Goal: Transaction & Acquisition: Purchase product/service

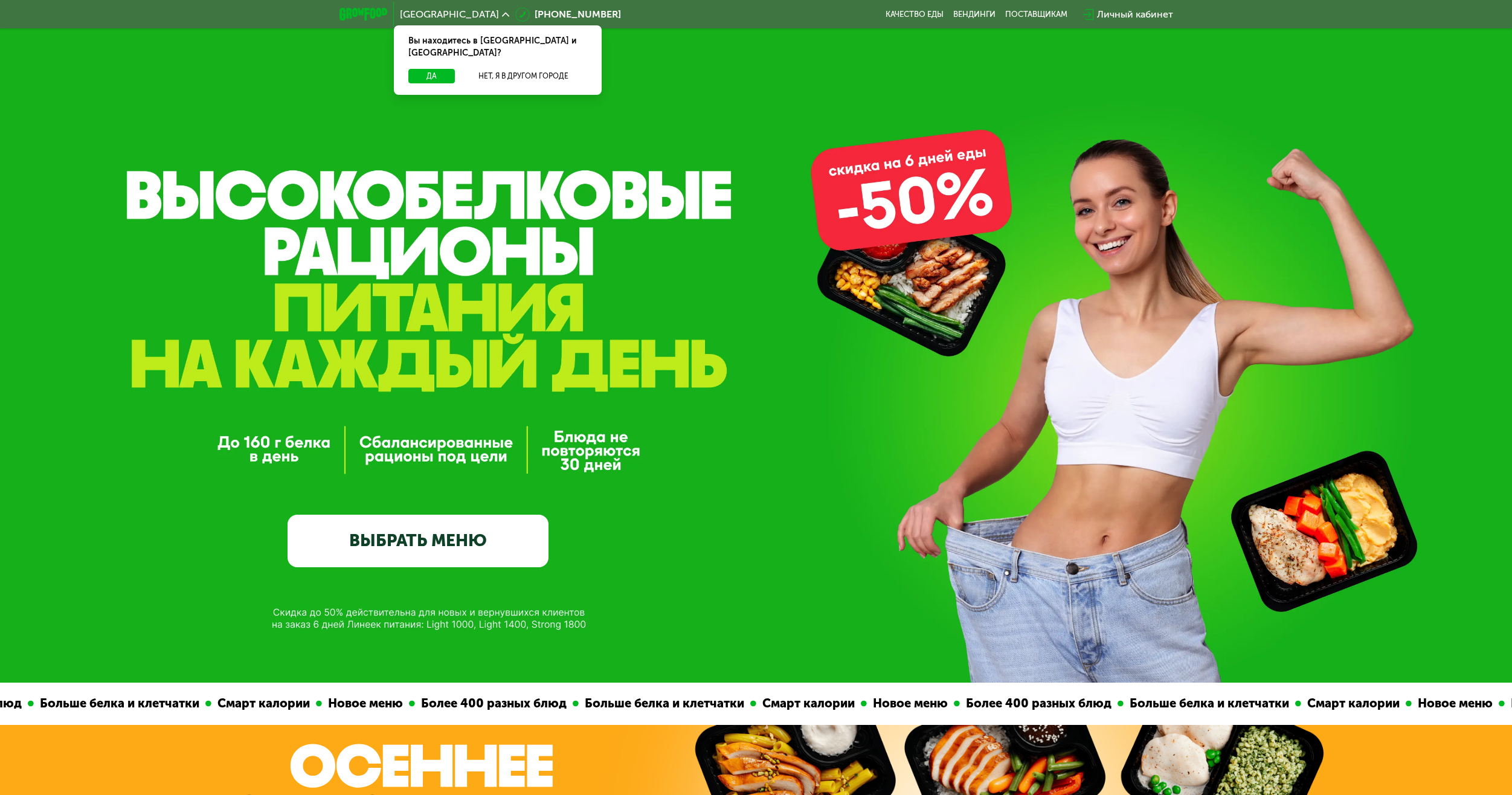
click at [495, 530] on link "ВЫБРАТЬ МЕНЮ" at bounding box center [418, 541] width 262 height 53
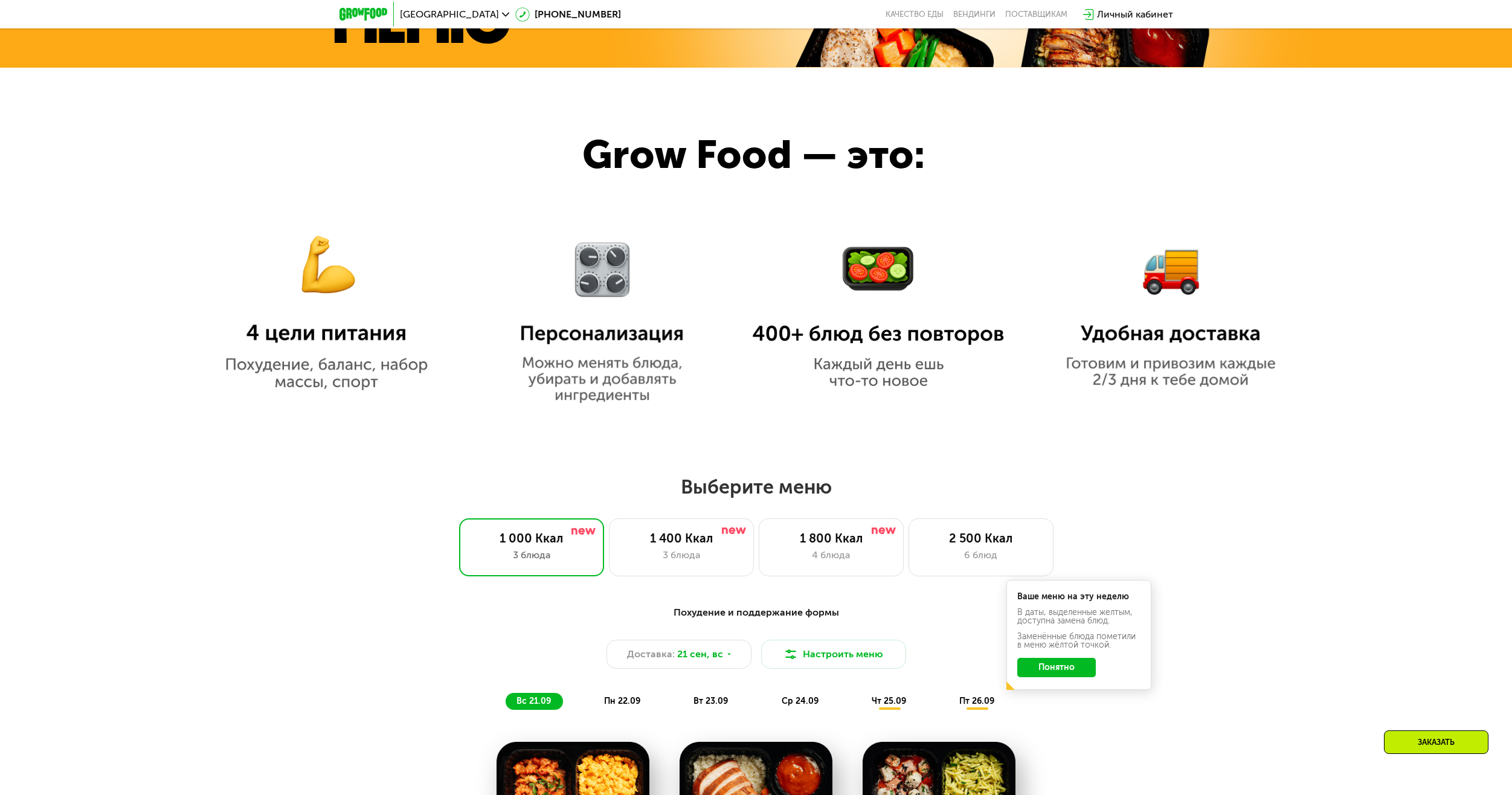
scroll to position [967, 0]
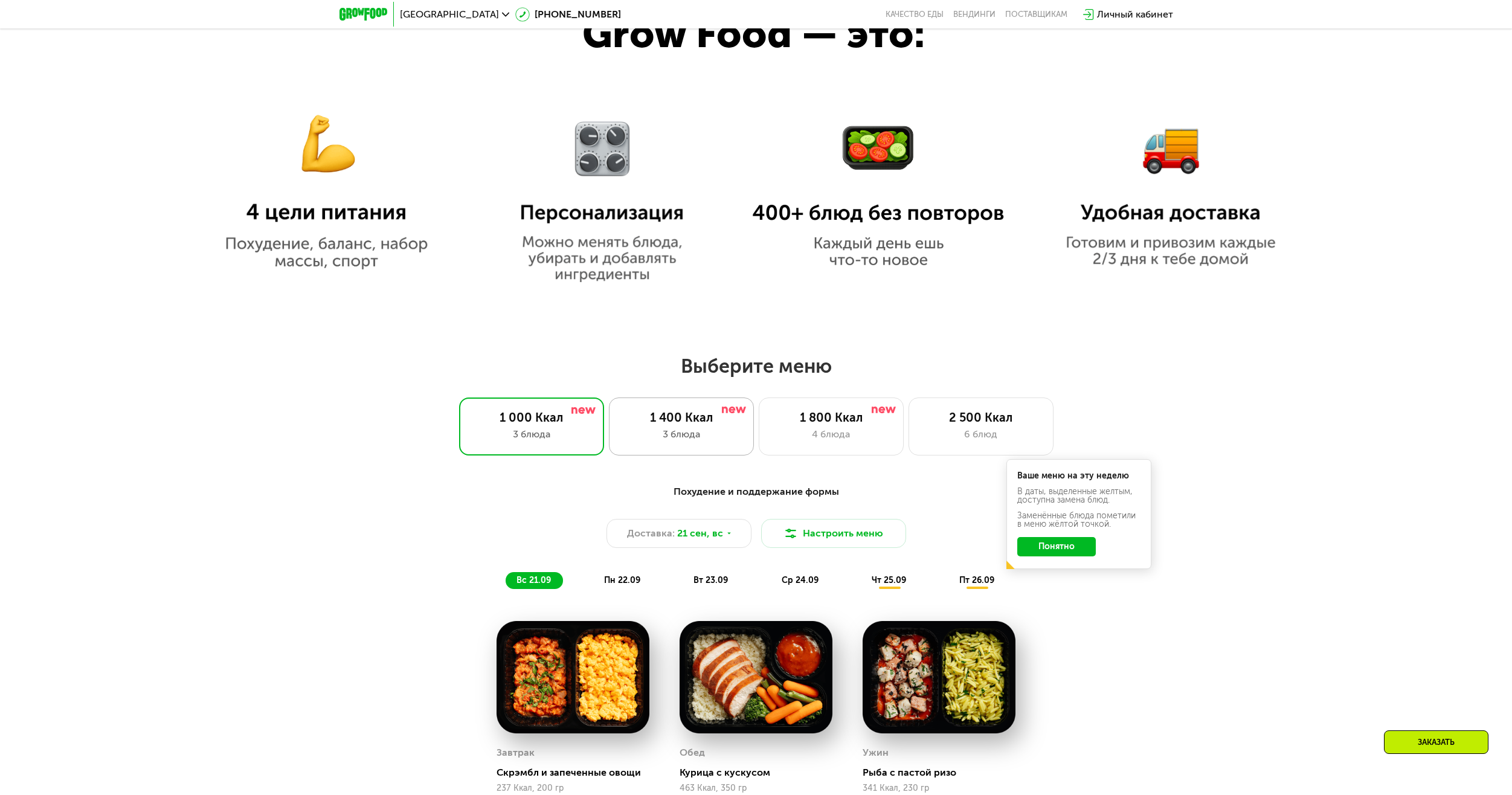
click at [623, 432] on div "3 блюда" at bounding box center [682, 435] width 120 height 15
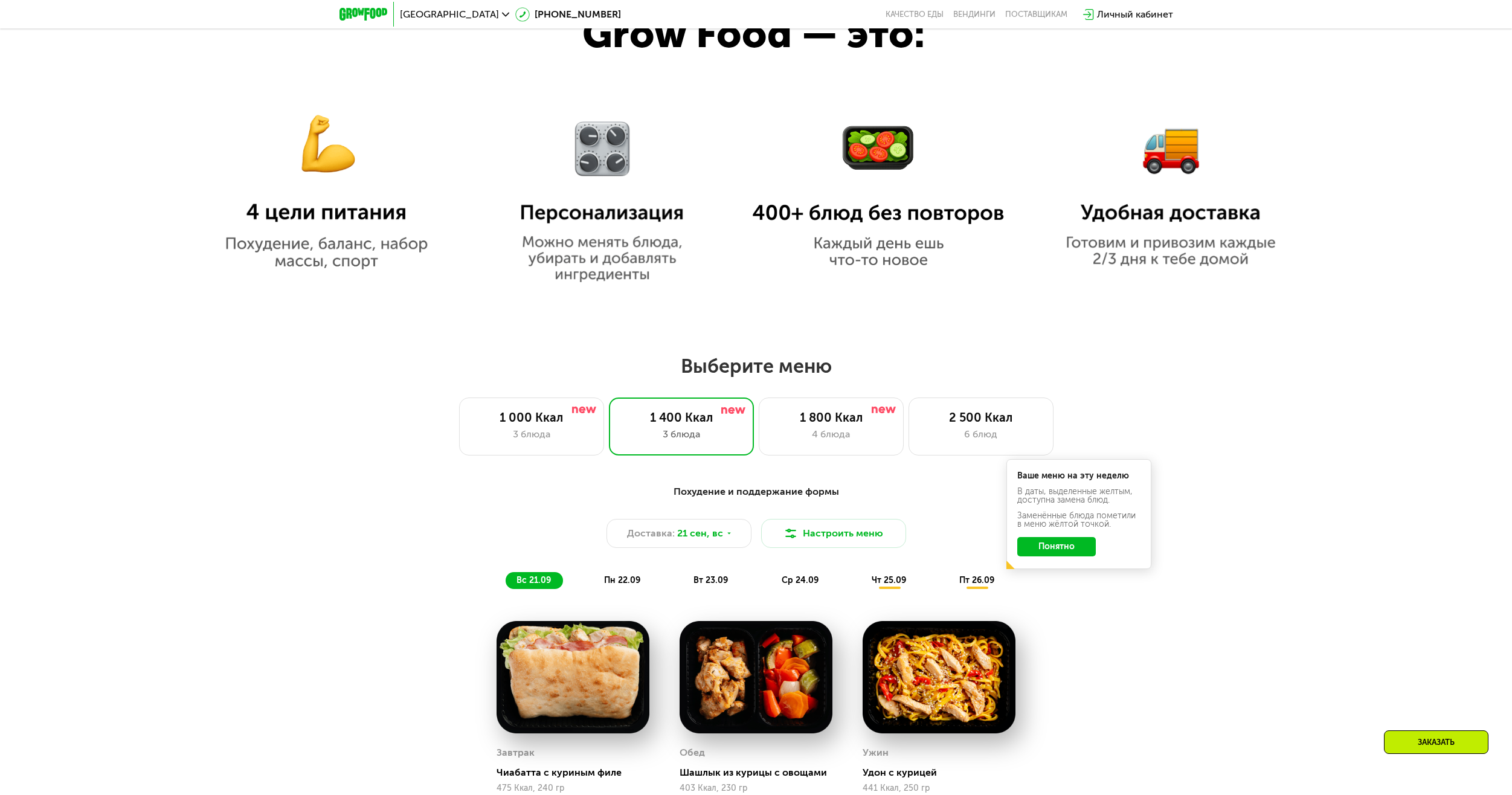
click at [1056, 553] on button "Понятно" at bounding box center [1056, 547] width 79 height 20
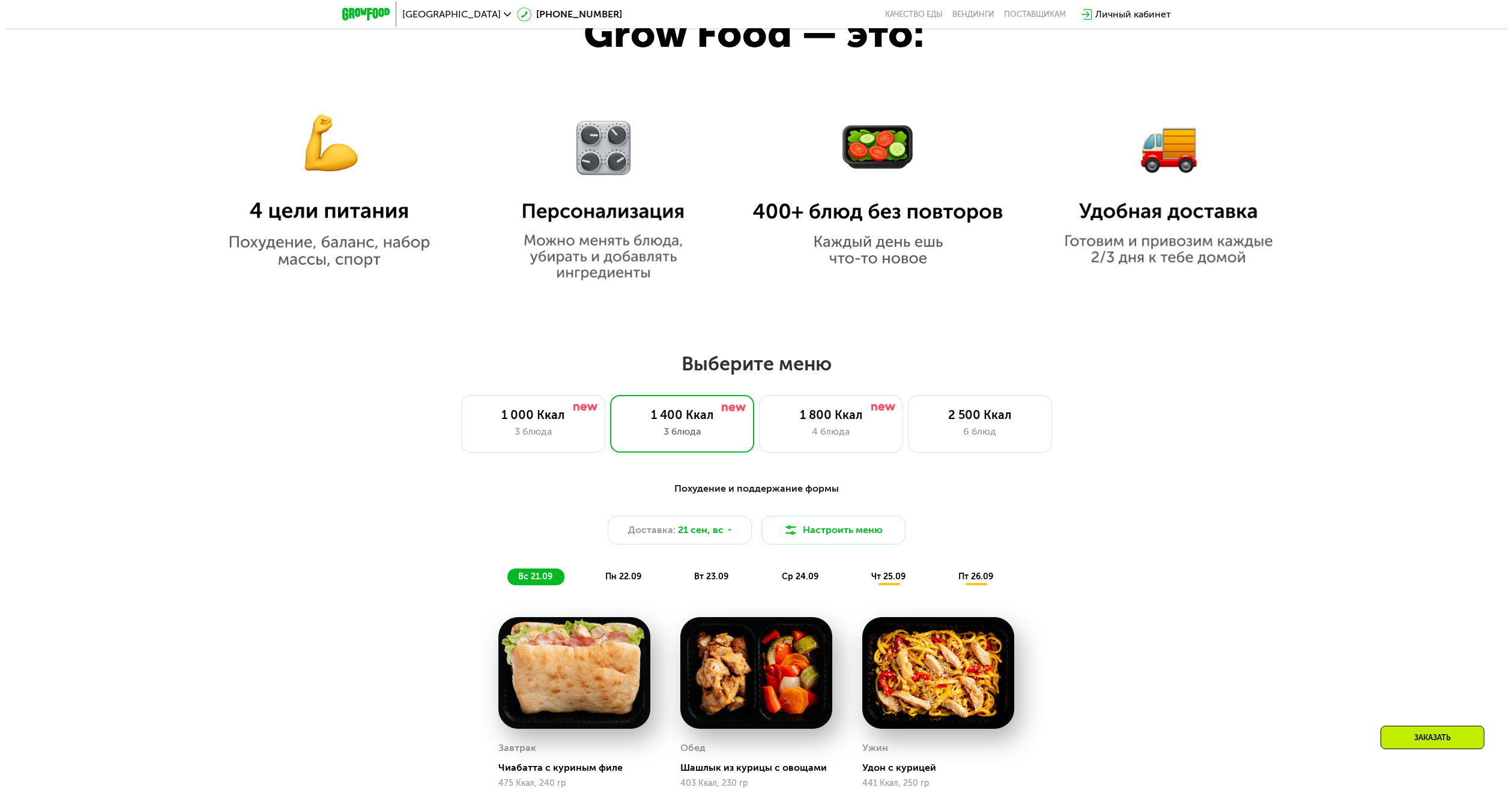
scroll to position [1141, 0]
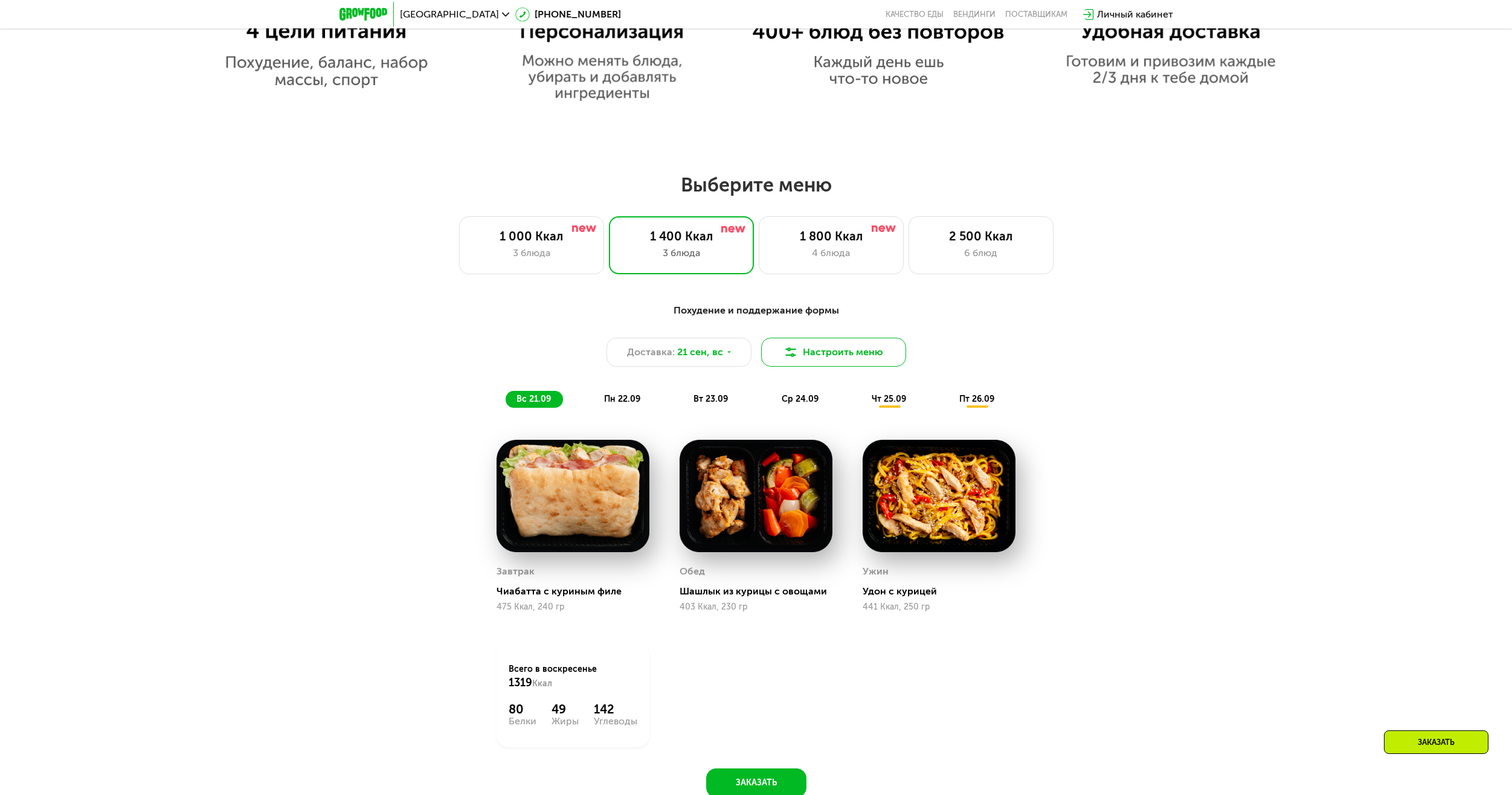
click at [824, 355] on button "Настроить меню" at bounding box center [833, 352] width 145 height 29
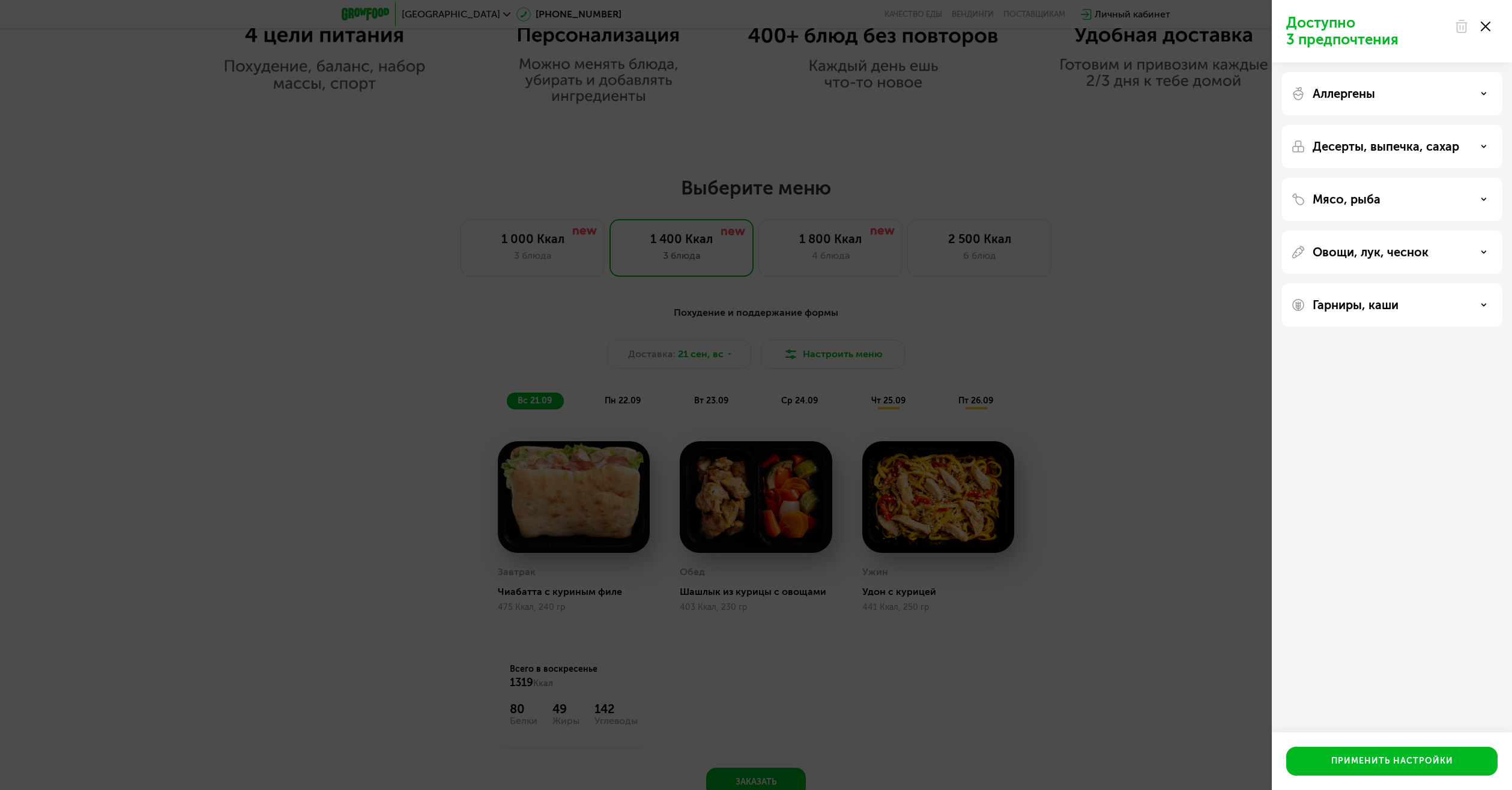
click at [1452, 256] on div "Овощи, лук, чеснок" at bounding box center [1392, 252] width 202 height 15
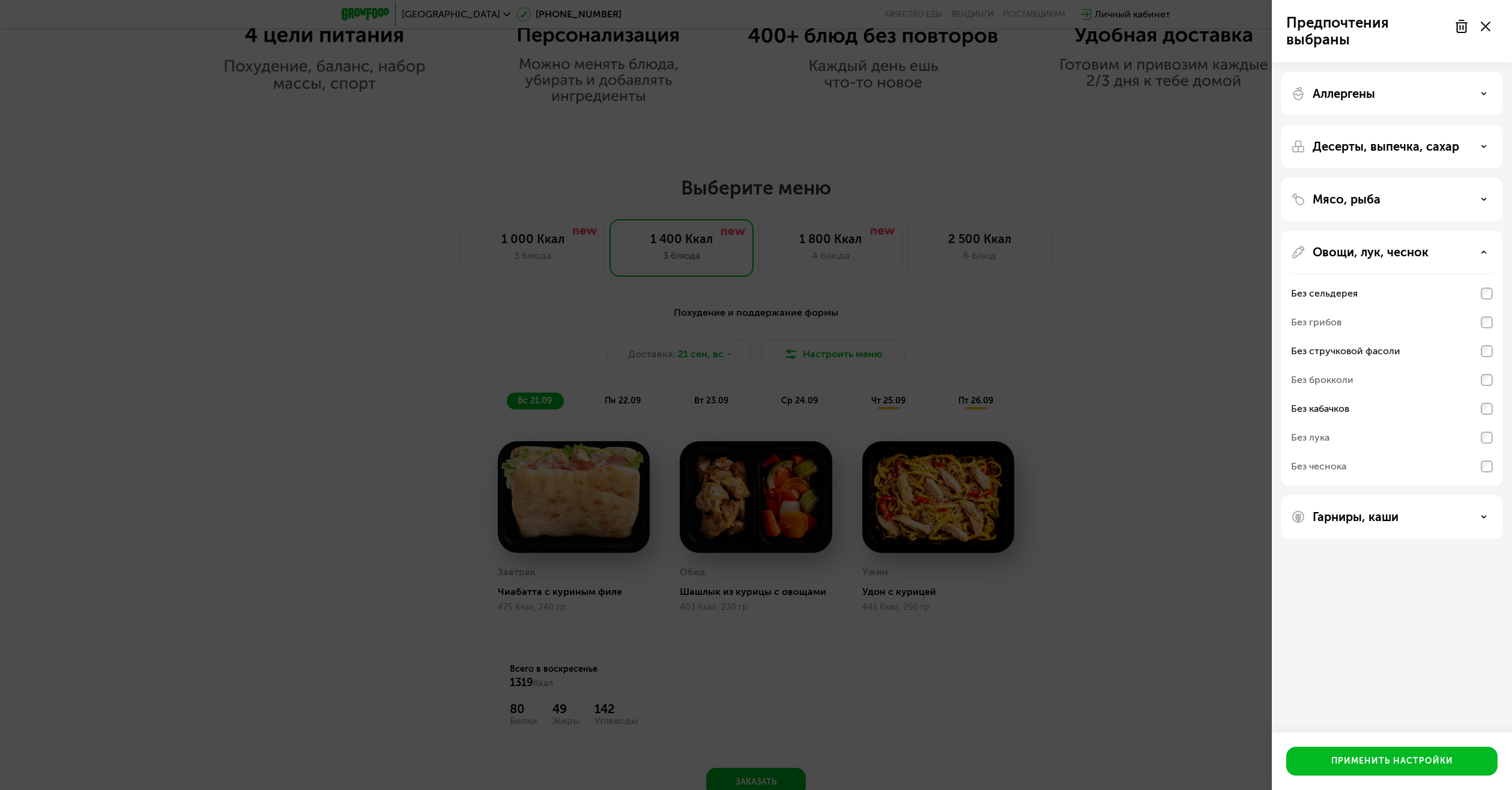
click at [1456, 522] on div "Гарниры, каши" at bounding box center [1392, 517] width 202 height 15
click at [1485, 680] on div "Без молочных каш" at bounding box center [1392, 674] width 202 height 29
click at [1417, 674] on div "Без молочных каш" at bounding box center [1392, 674] width 202 height 29
click at [1446, 211] on div "Мясо, рыба" at bounding box center [1392, 199] width 221 height 43
click at [1478, 201] on div "Мясо, рыба" at bounding box center [1392, 199] width 202 height 15
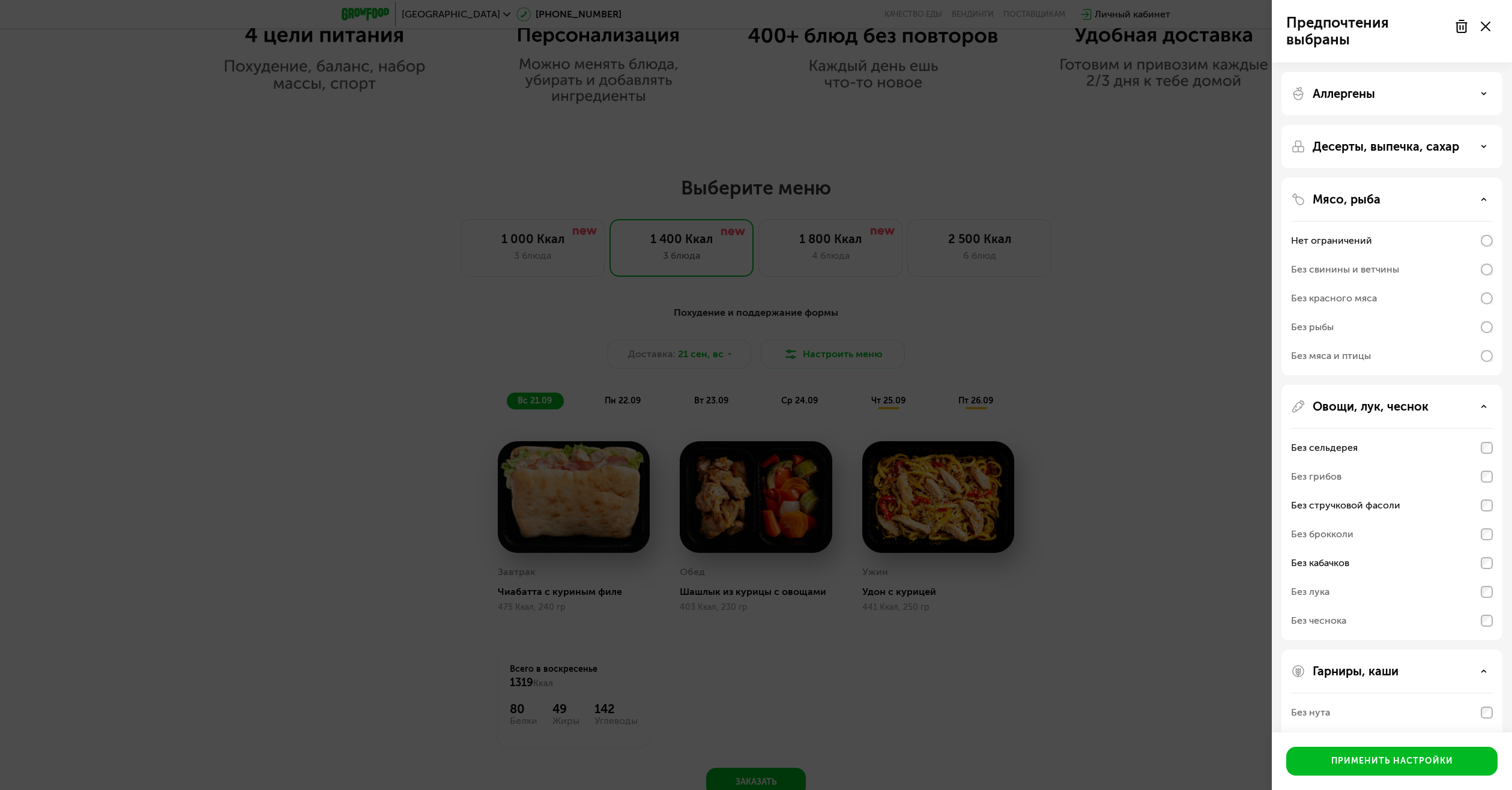
click at [1481, 144] on div "Десерты, выпечка, сахар" at bounding box center [1392, 146] width 202 height 15
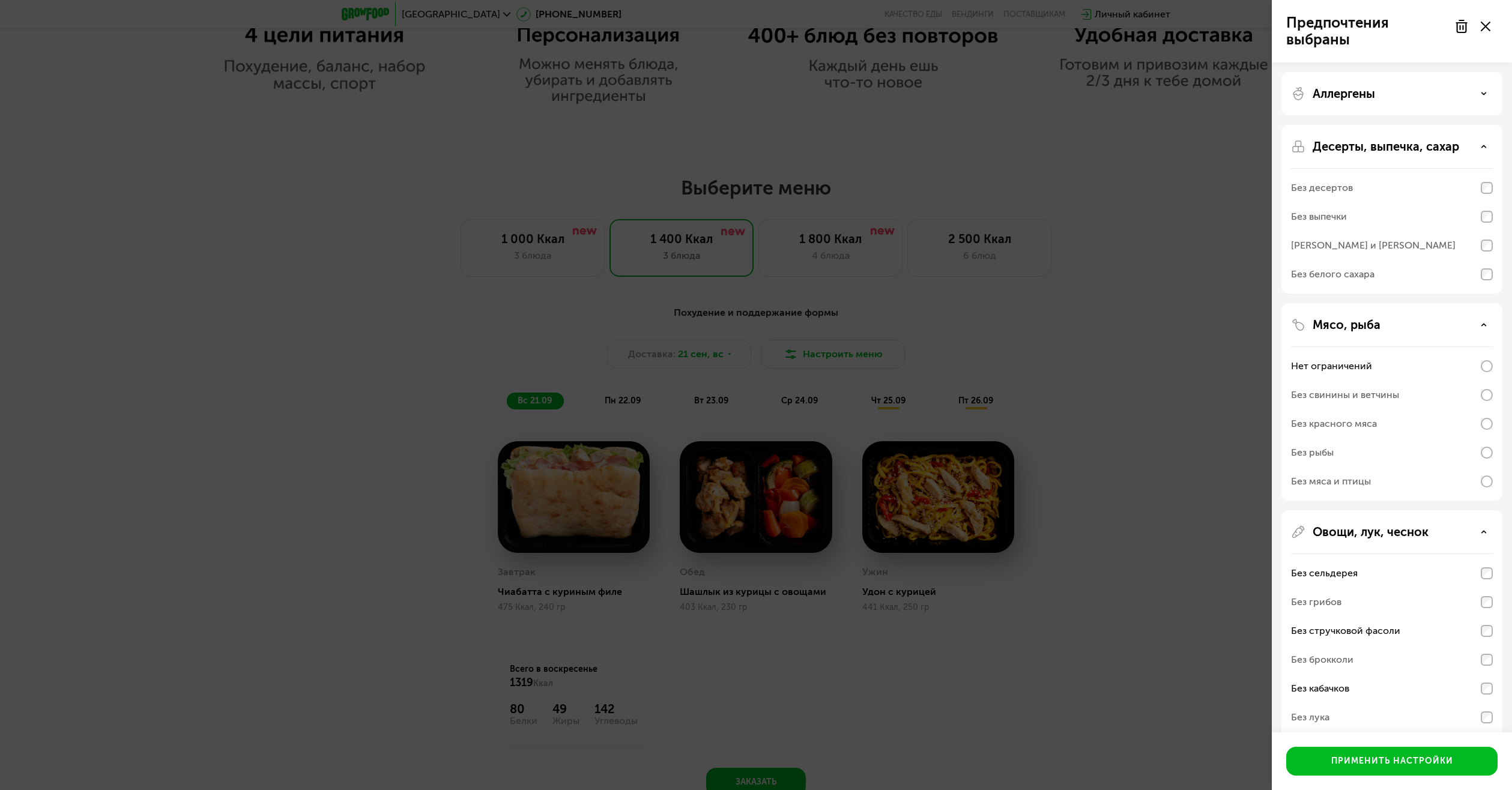
click at [1470, 99] on div "Аллергены" at bounding box center [1392, 94] width 202 height 15
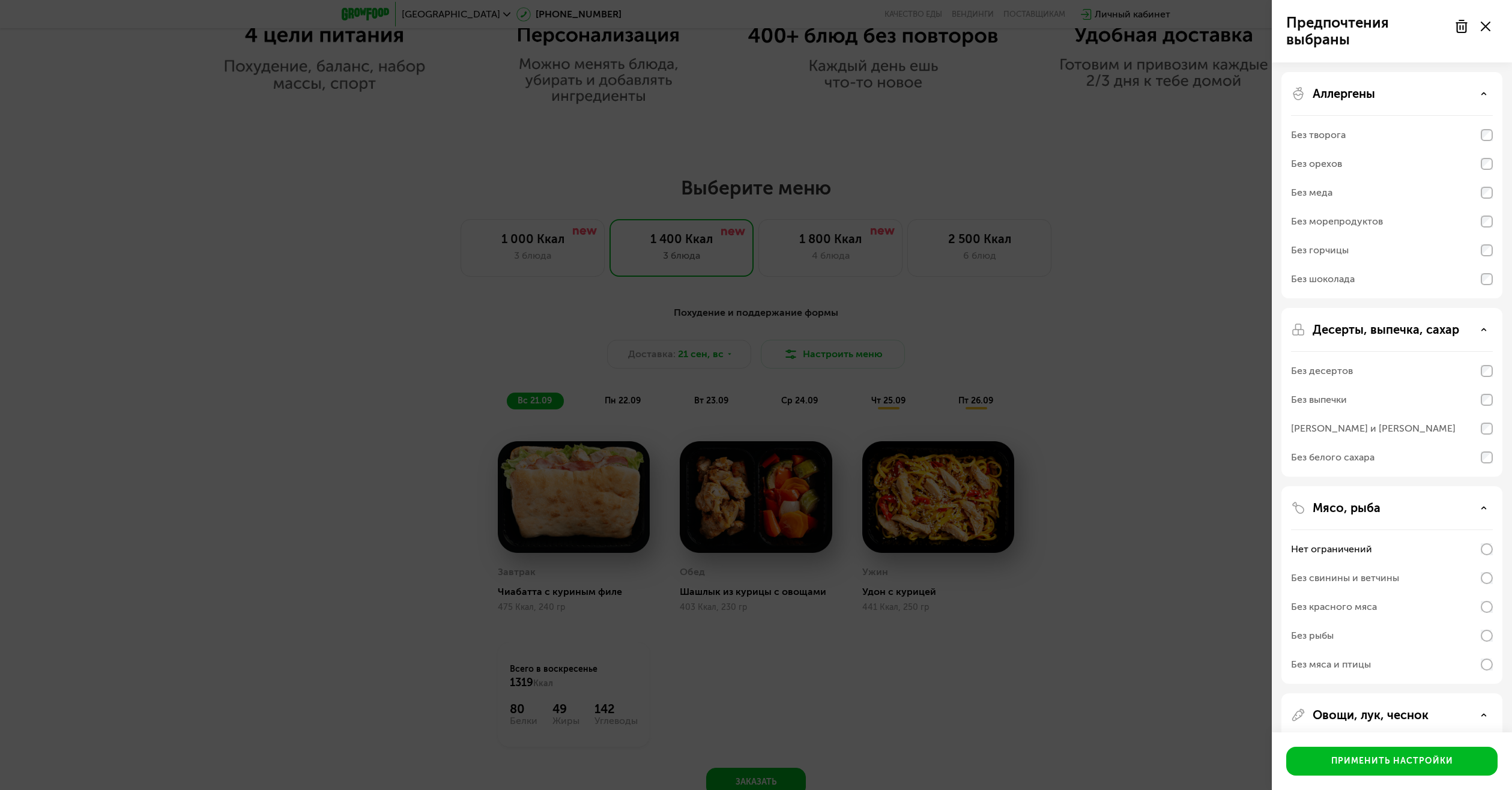
drag, startPoint x: 1470, startPoint y: 99, endPoint x: 1468, endPoint y: 175, distance: 76.0
click at [1470, 100] on div "Аллергены" at bounding box center [1392, 94] width 202 height 15
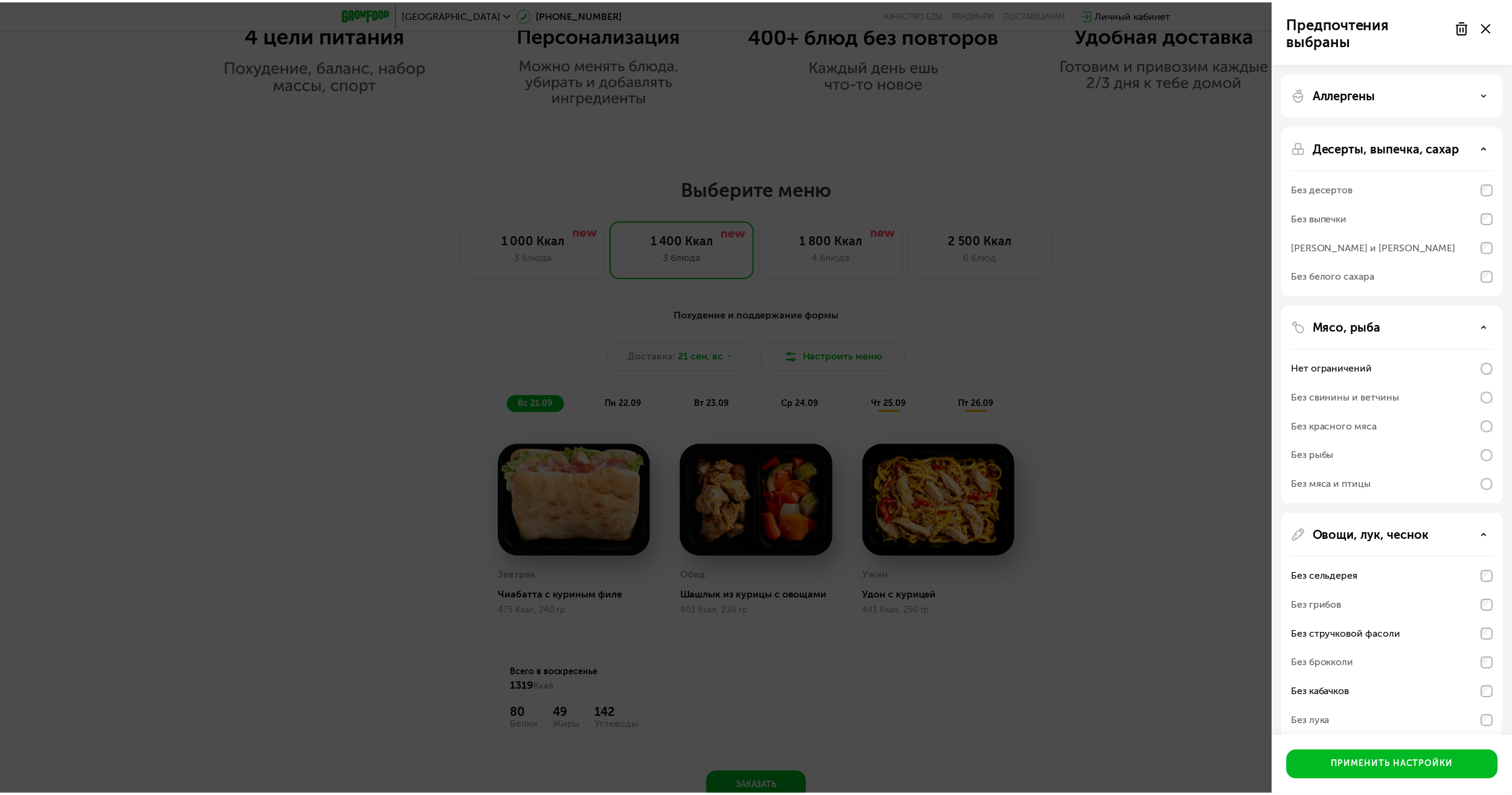
scroll to position [254, 0]
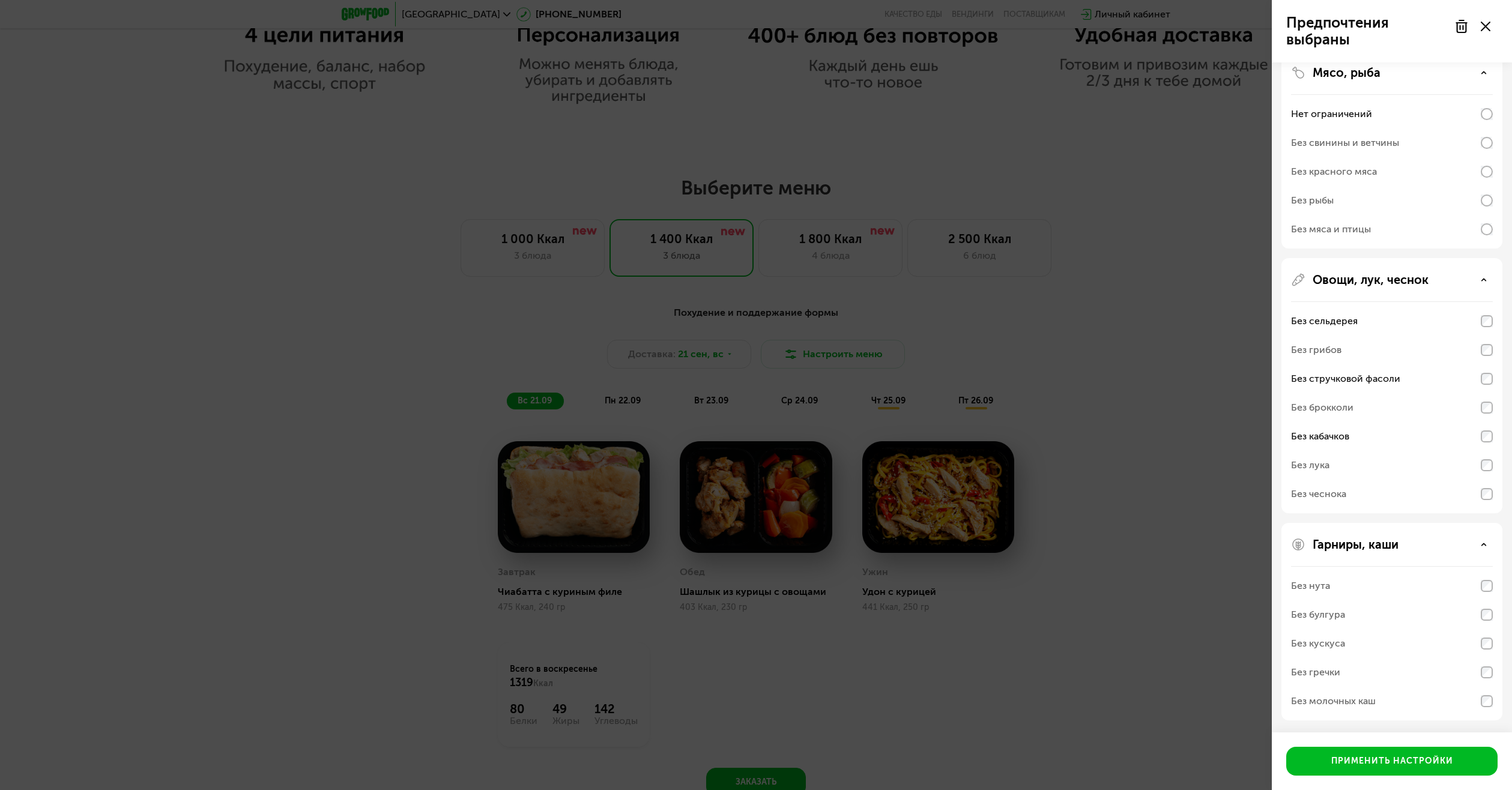
click at [1479, 701] on div "Без молочных каш" at bounding box center [1392, 701] width 202 height 29
drag, startPoint x: 1479, startPoint y: 701, endPoint x: 1473, endPoint y: 712, distance: 12.5
click at [1479, 701] on div "Без молочных каш" at bounding box center [1392, 701] width 202 height 29
click at [1444, 750] on button "Применить настройки" at bounding box center [1392, 761] width 211 height 29
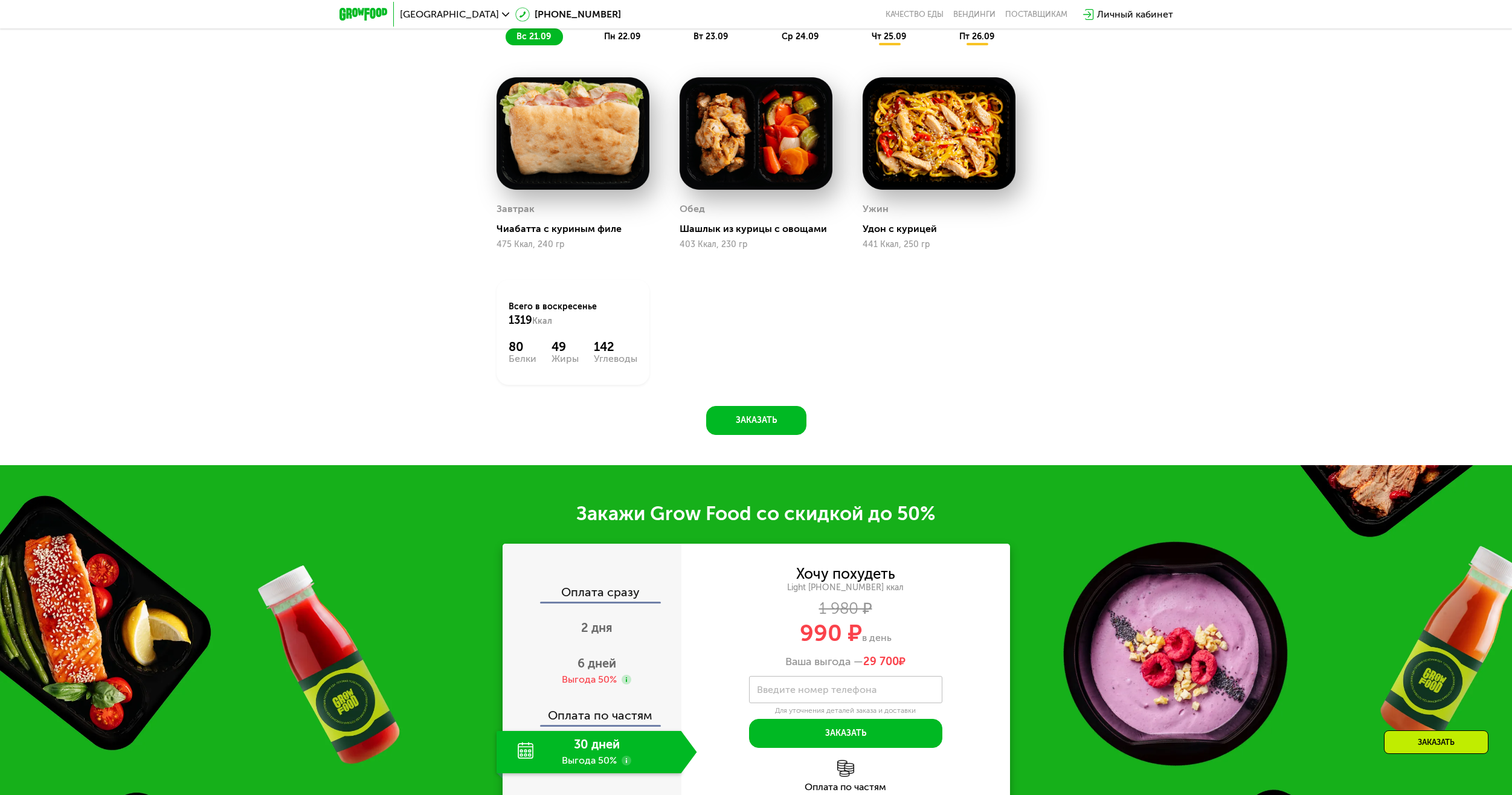
scroll to position [1269, 0]
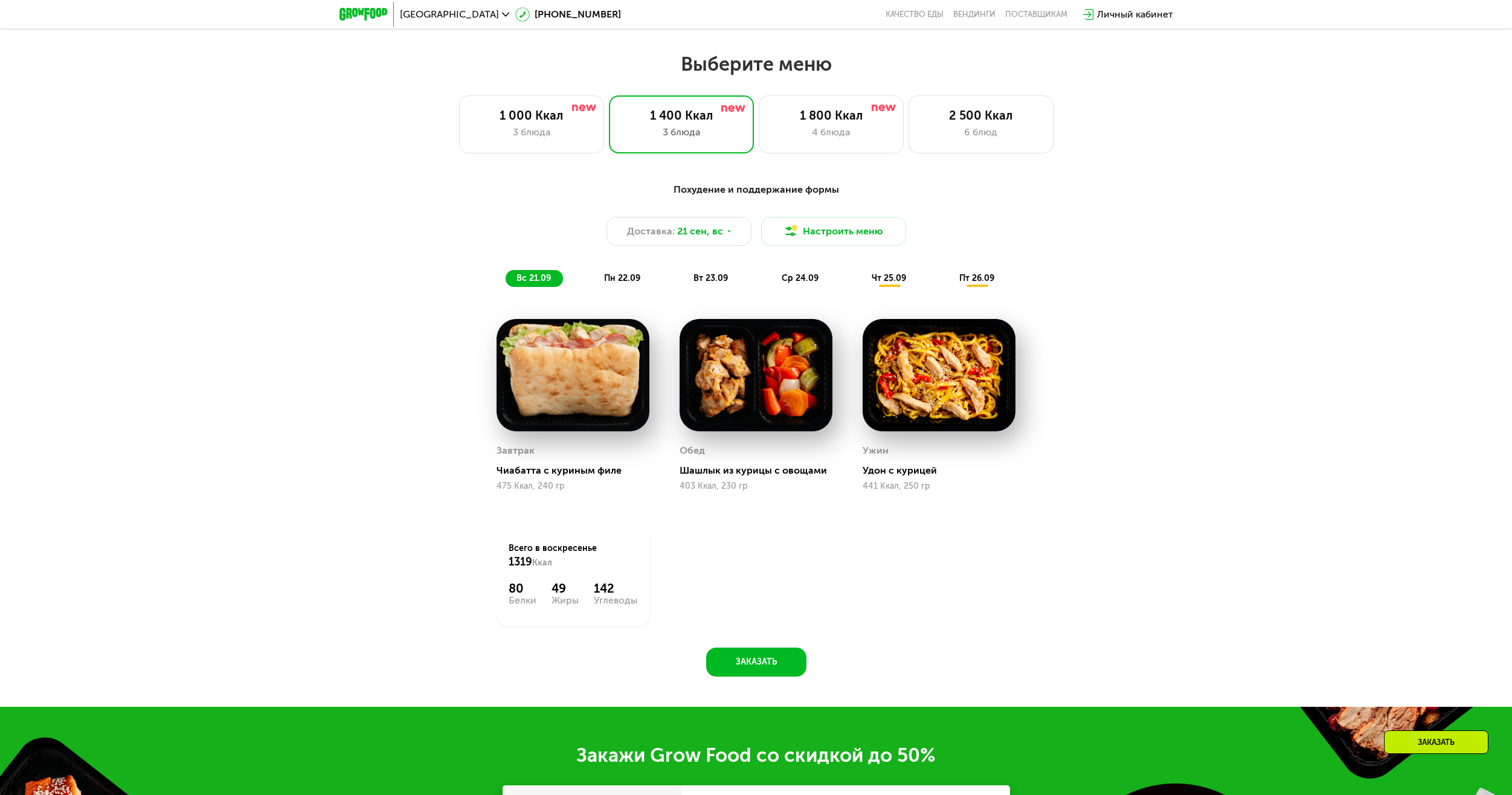
click at [640, 283] on span "пн 22.09" at bounding box center [622, 278] width 36 height 10
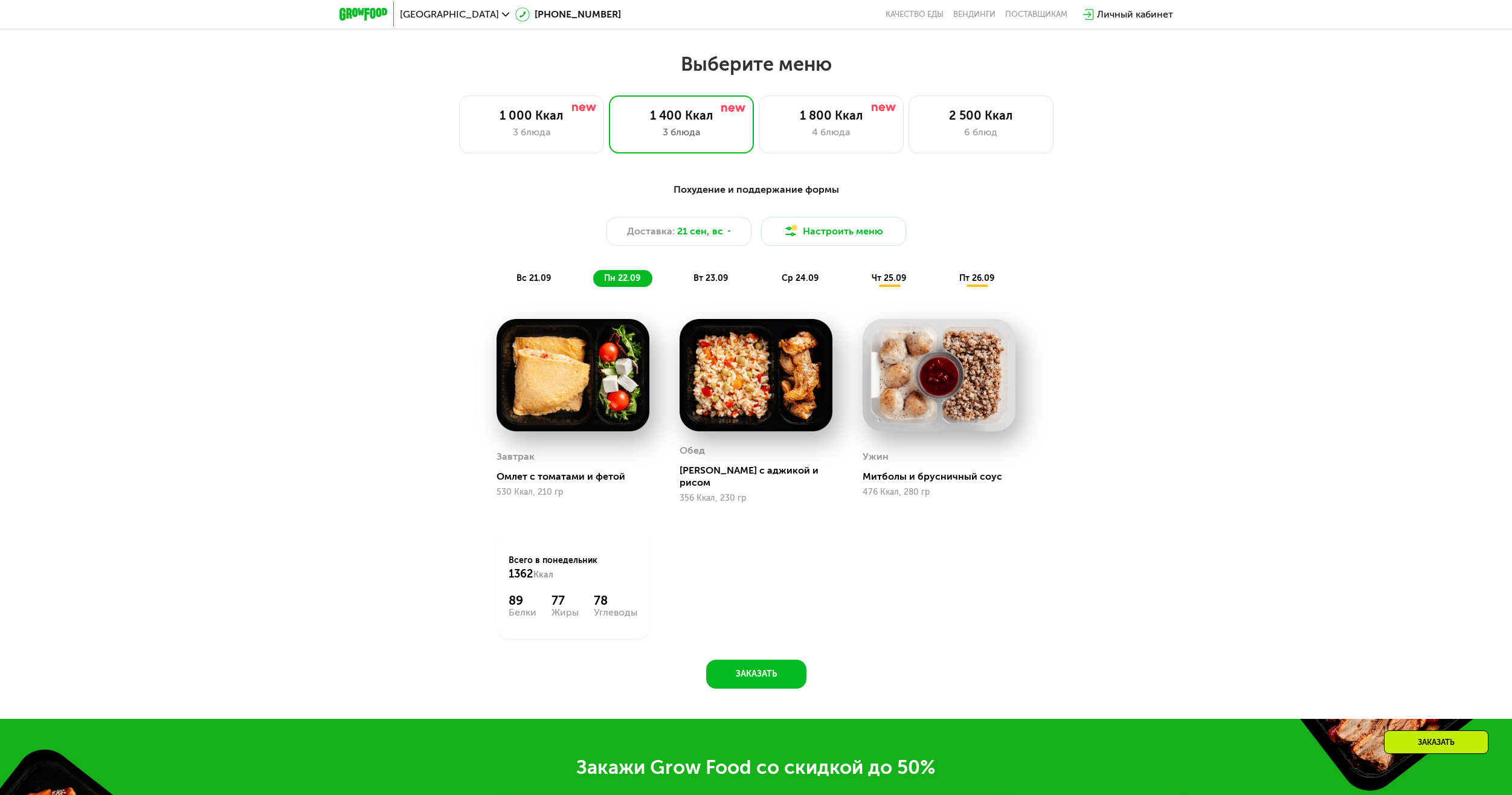
click at [705, 283] on span "вт 23.09" at bounding box center [711, 278] width 34 height 10
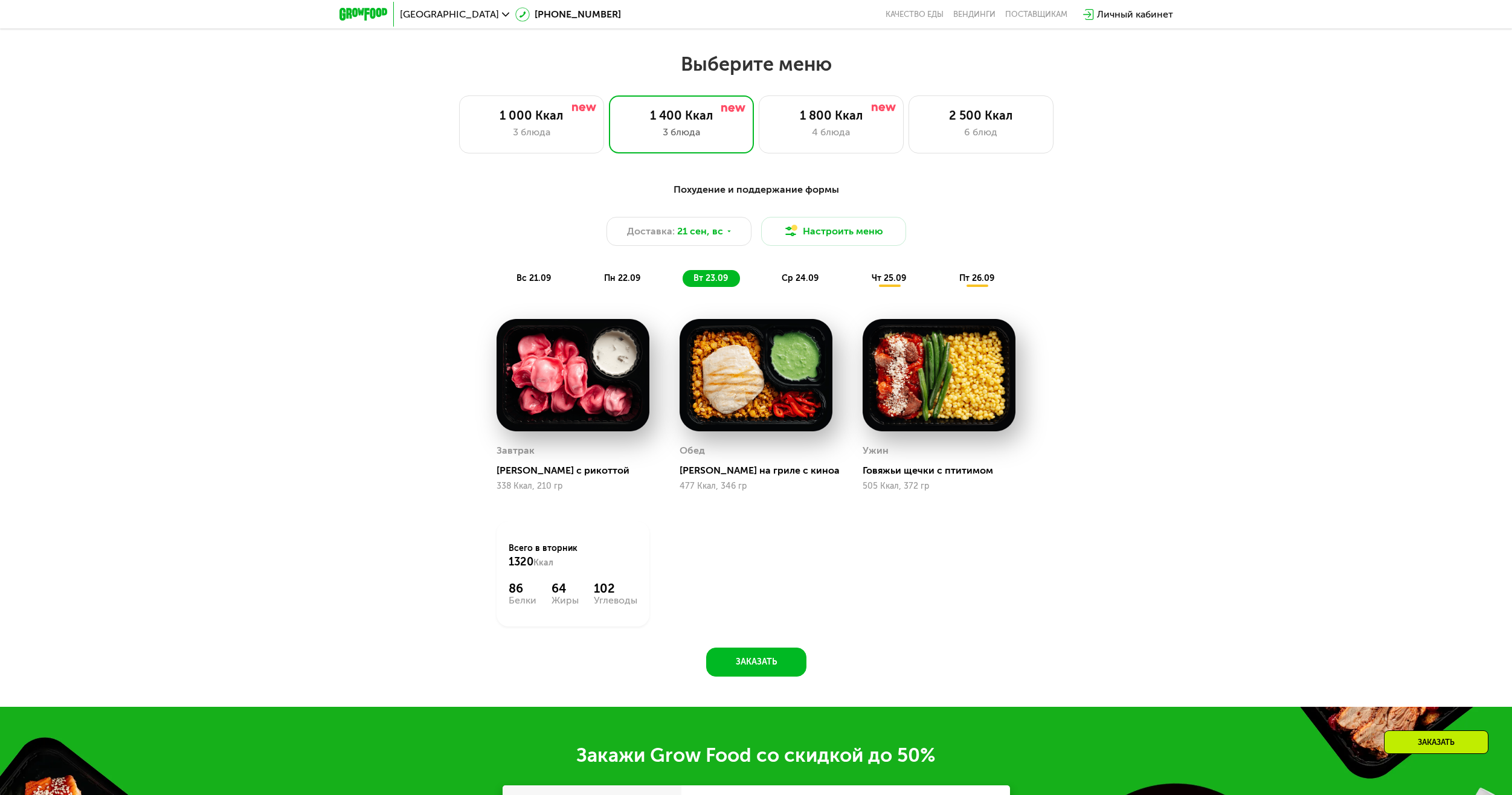
click at [798, 283] on span "ср 24.09" at bounding box center [800, 278] width 37 height 10
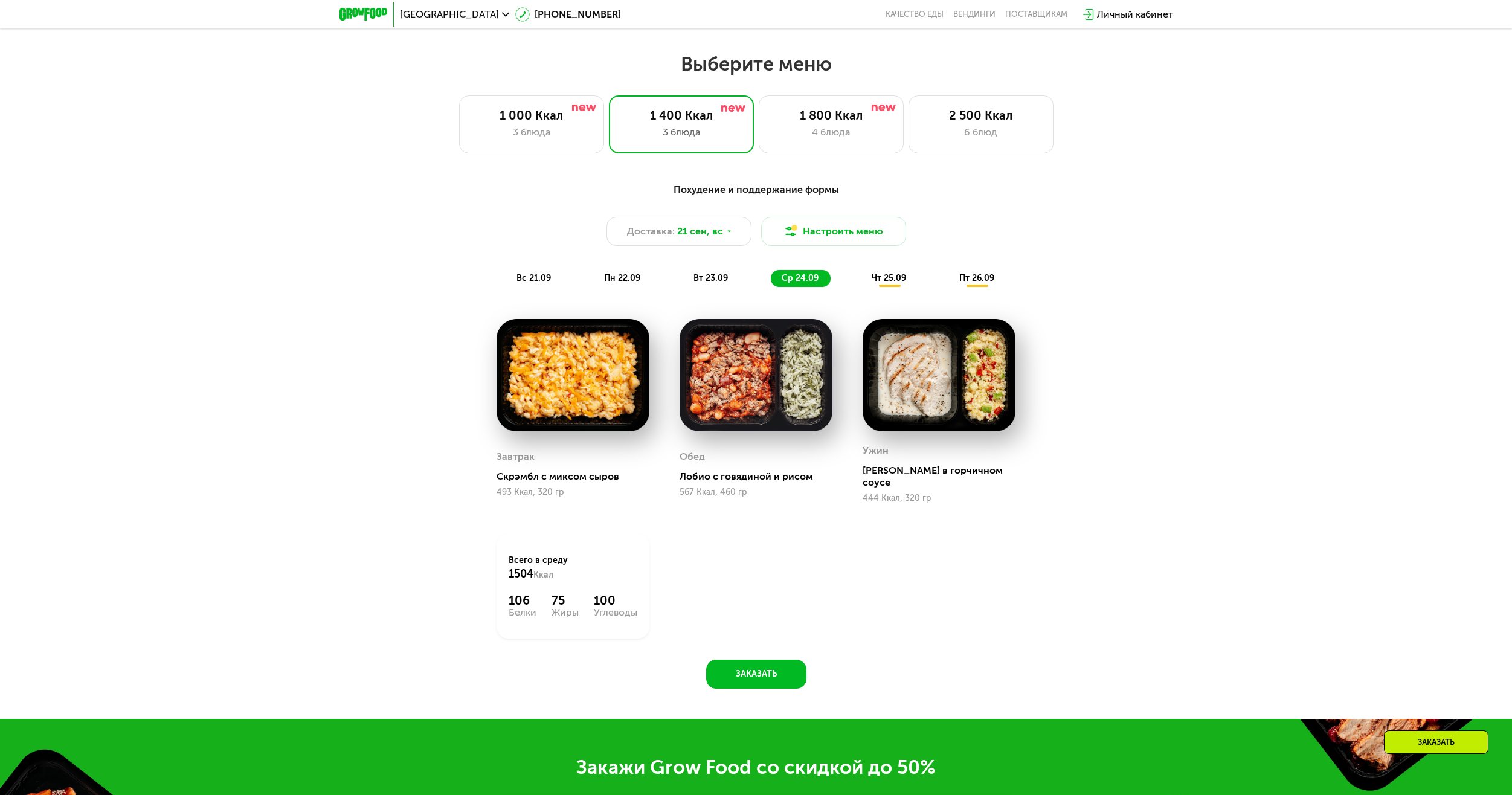
click at [886, 281] on span "чт 25.09" at bounding box center [888, 278] width 34 height 10
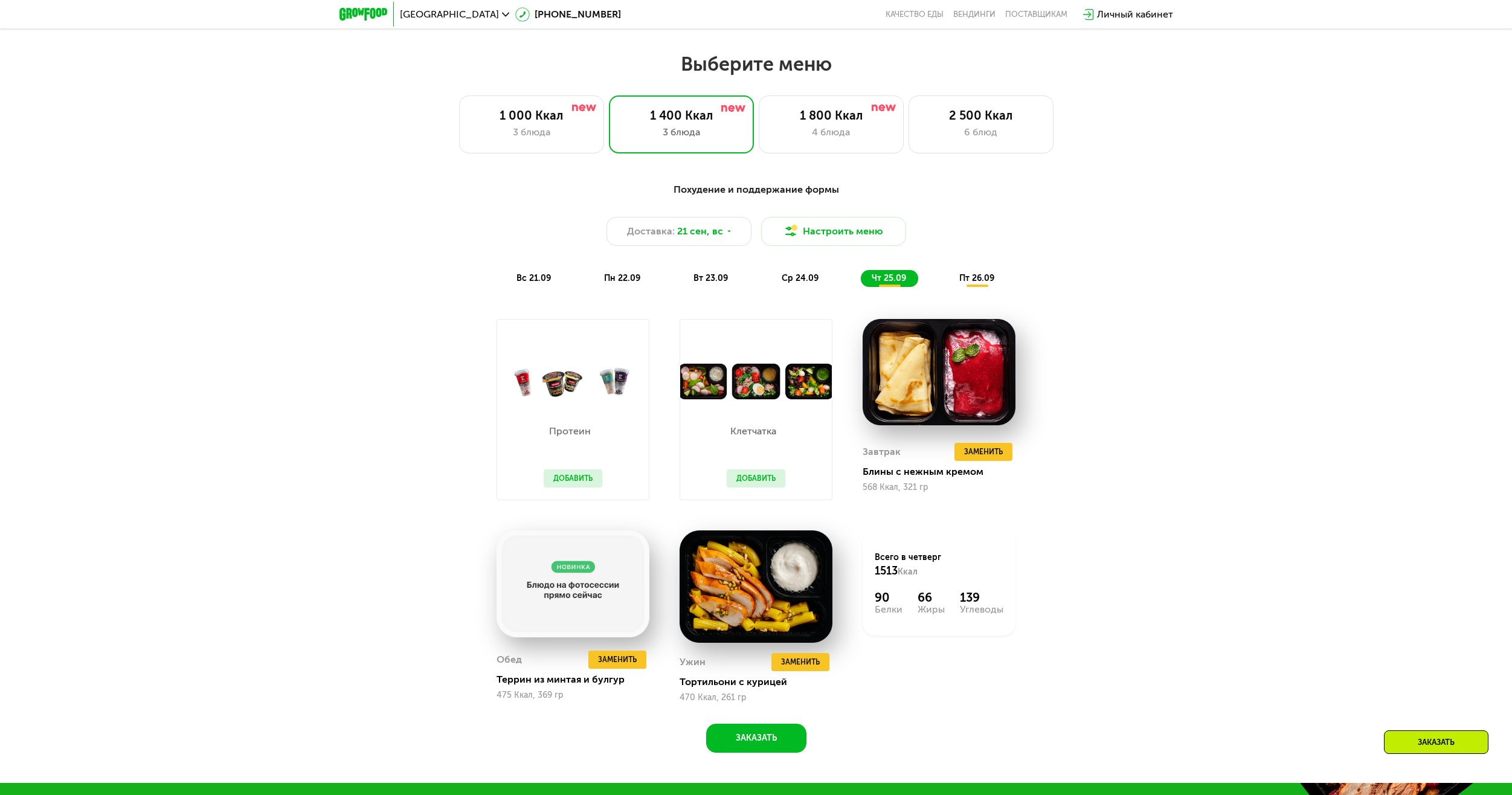
click at [976, 281] on span "пт 26.09" at bounding box center [976, 278] width 35 height 10
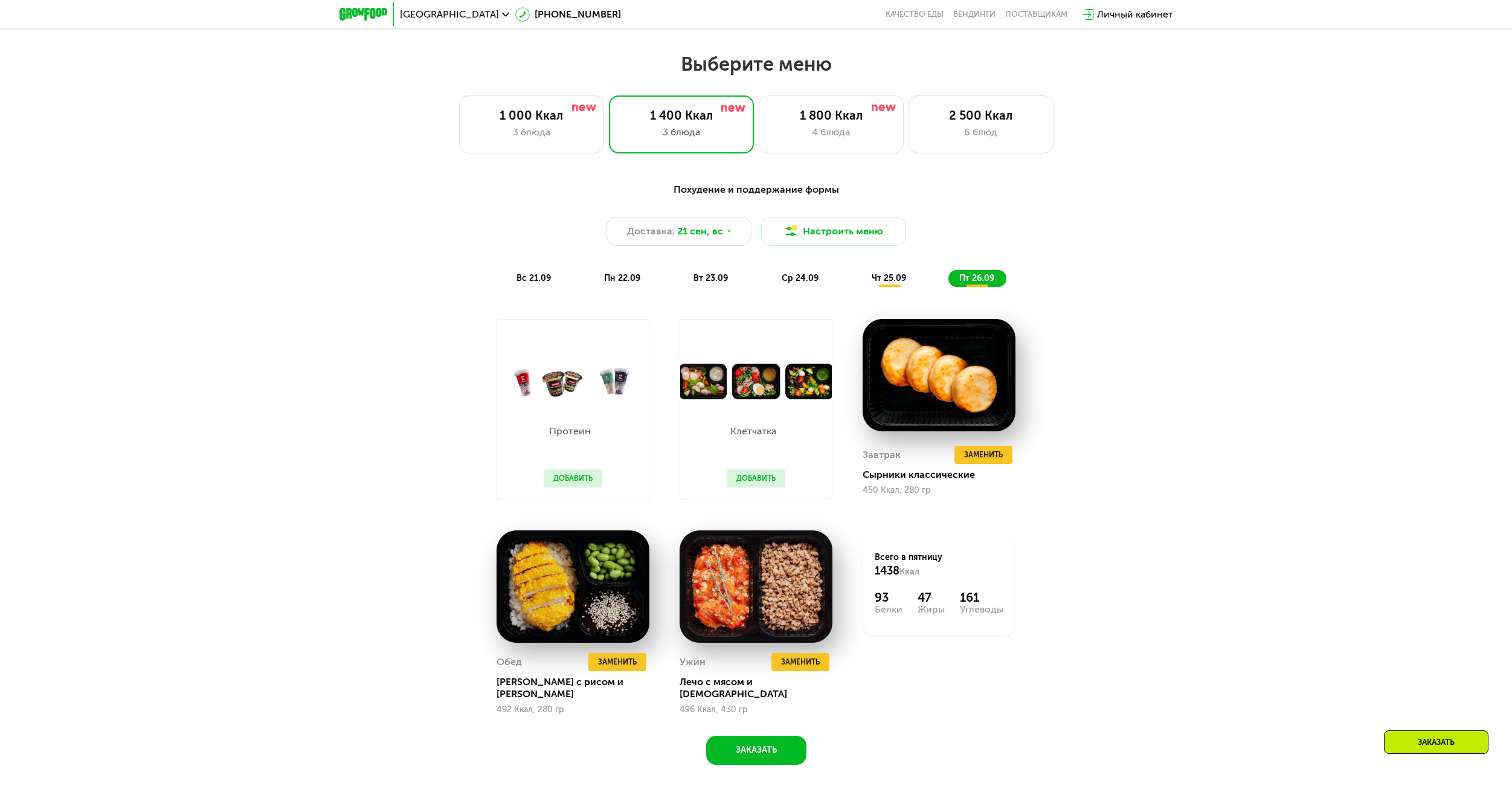
click at [884, 278] on span "чт 25.09" at bounding box center [888, 278] width 34 height 10
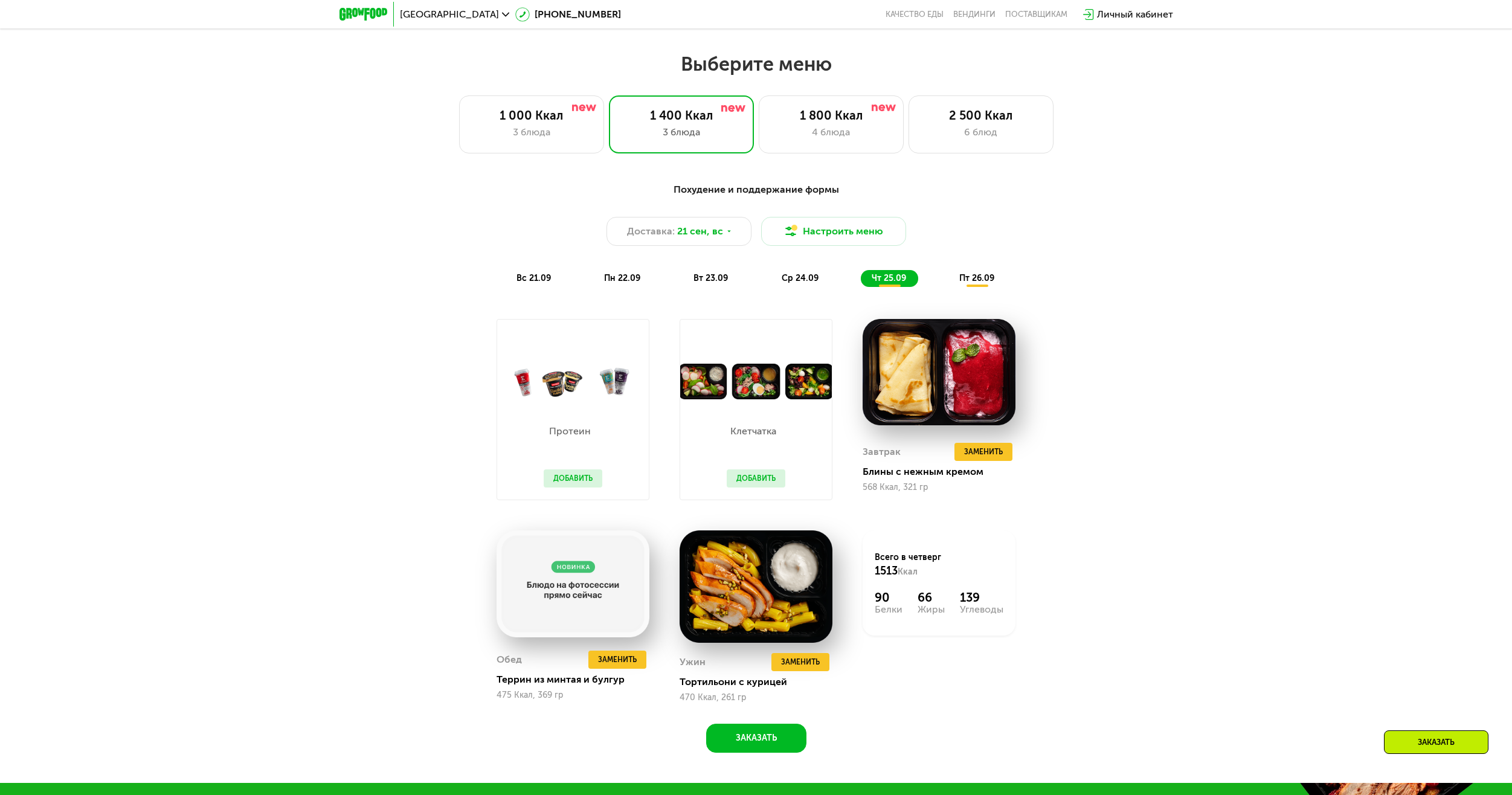
click at [546, 283] on span "вс 21.09" at bounding box center [533, 278] width 34 height 10
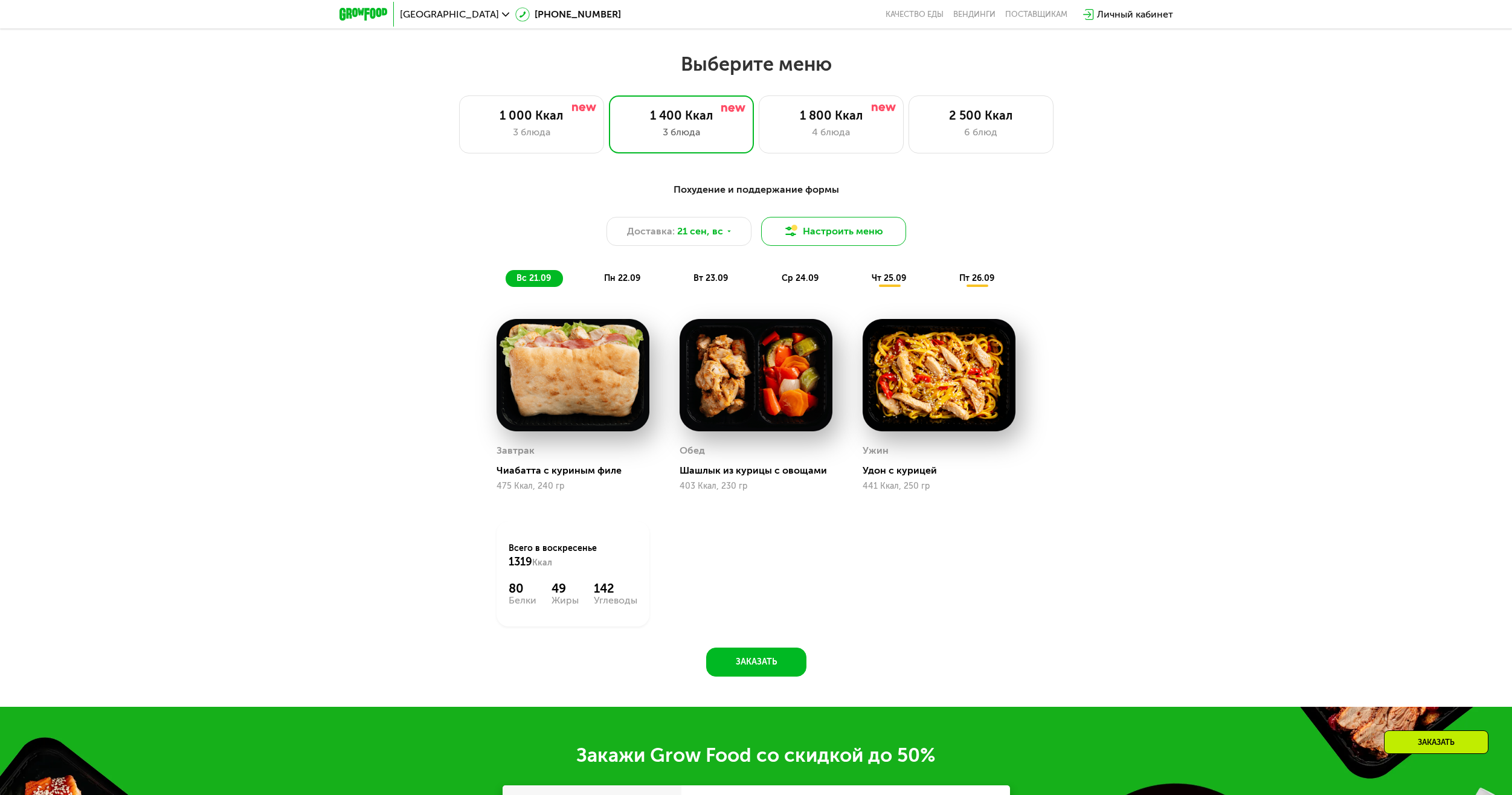
click at [807, 233] on button "Настроить меню" at bounding box center [833, 231] width 145 height 29
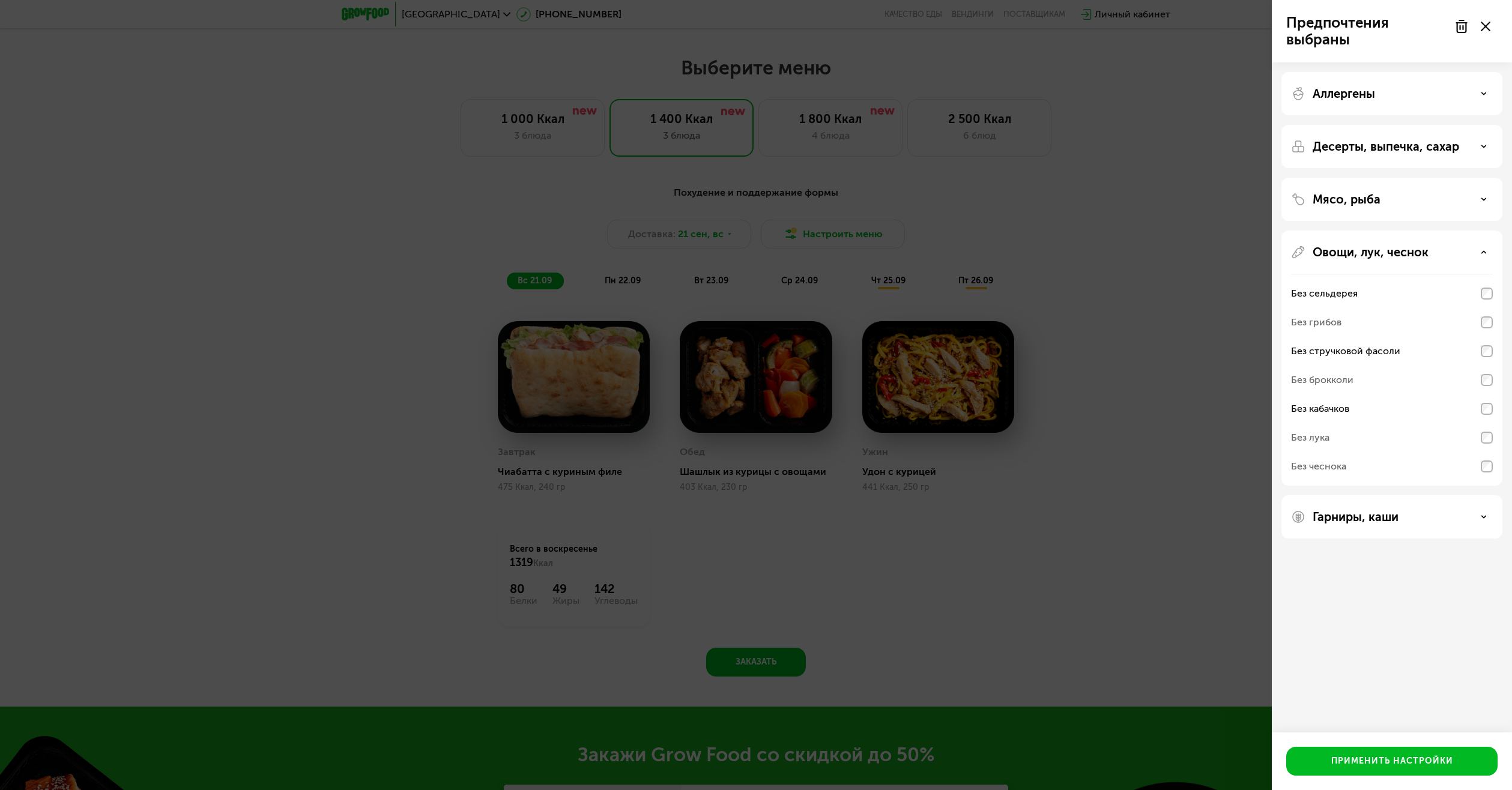
click at [1477, 513] on div "Гарниры, каши" at bounding box center [1392, 517] width 202 height 15
click at [1467, 638] on div "Без гречки" at bounding box center [1392, 645] width 202 height 29
click at [1469, 615] on div "Без кускуса" at bounding box center [1392, 615] width 202 height 29
click at [1469, 574] on div "Без булгура" at bounding box center [1392, 587] width 202 height 29
click at [1480, 411] on div "Без кабачков" at bounding box center [1392, 409] width 202 height 29
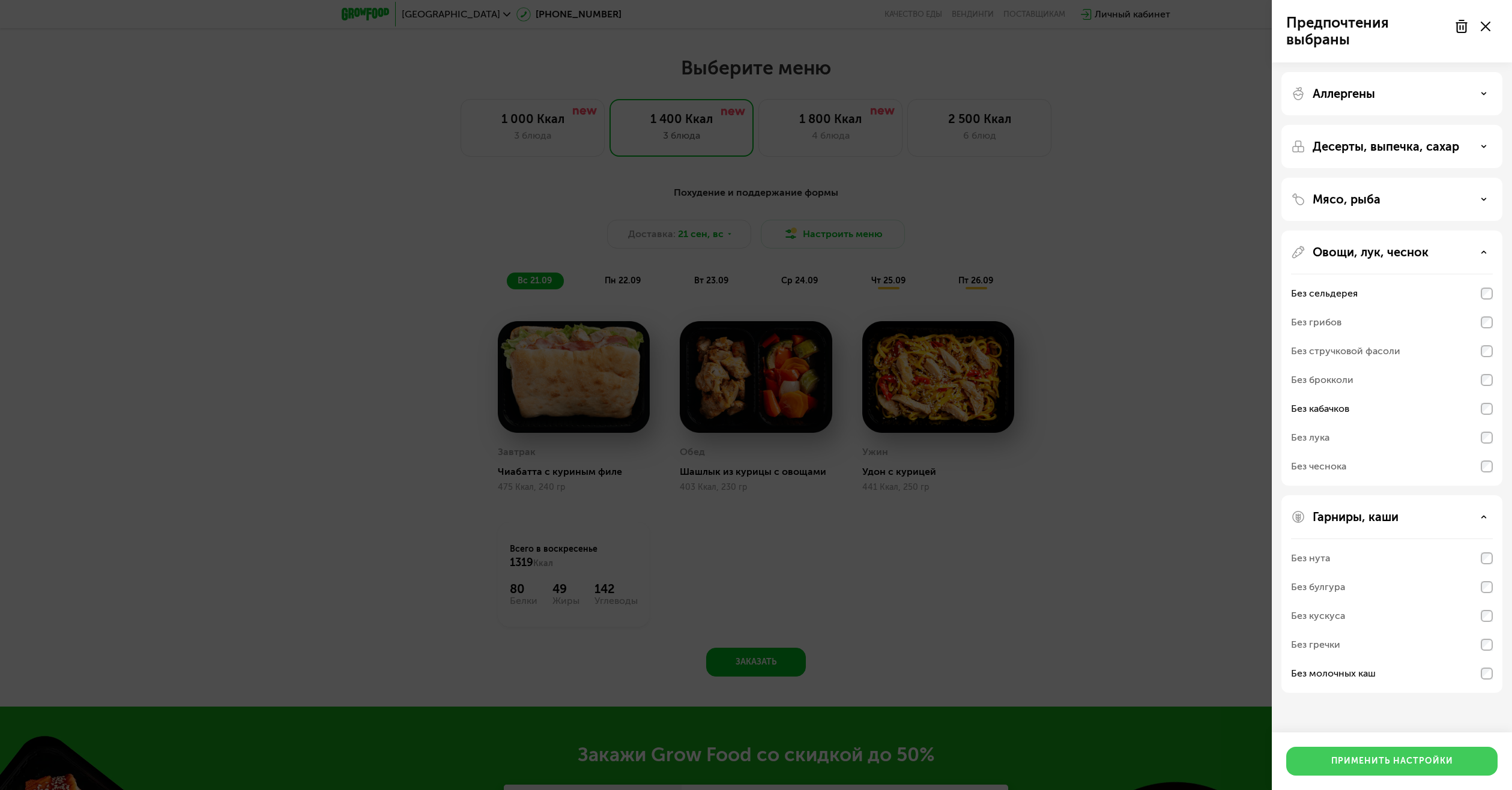
click at [1428, 765] on div "Применить настройки" at bounding box center [1392, 761] width 122 height 12
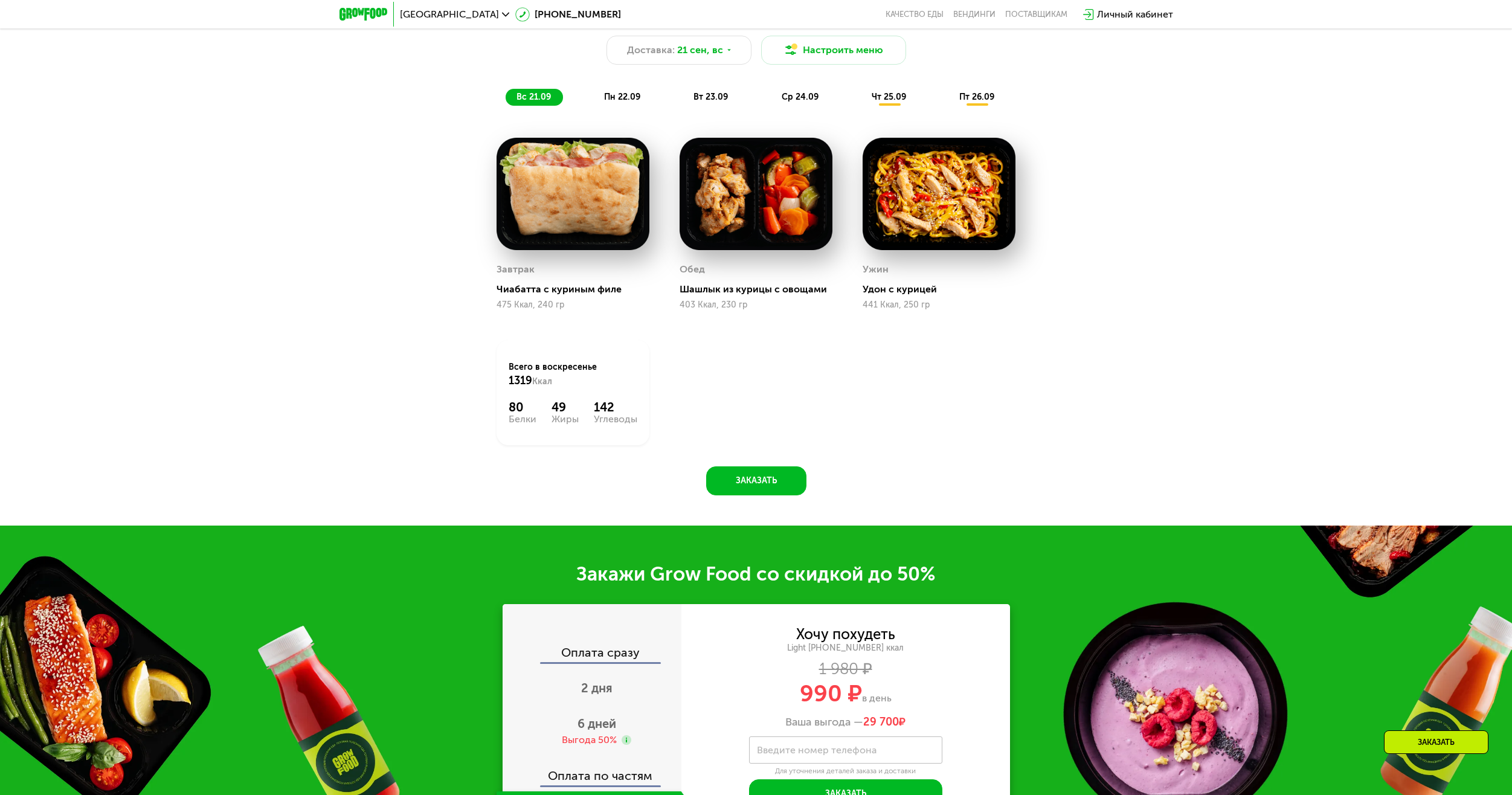
scroll to position [1692, 0]
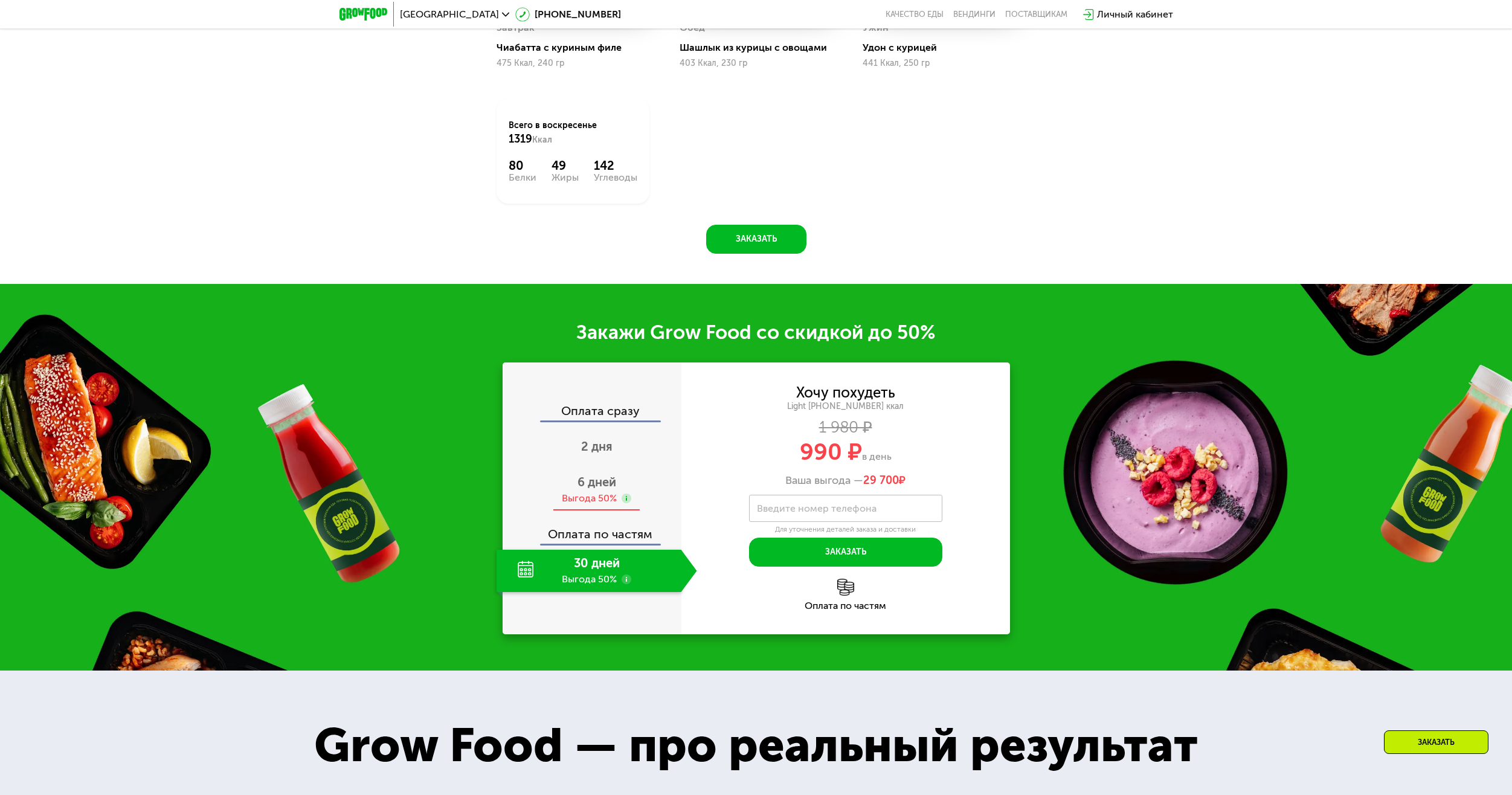
click at [598, 485] on span "6 дней" at bounding box center [596, 483] width 38 height 15
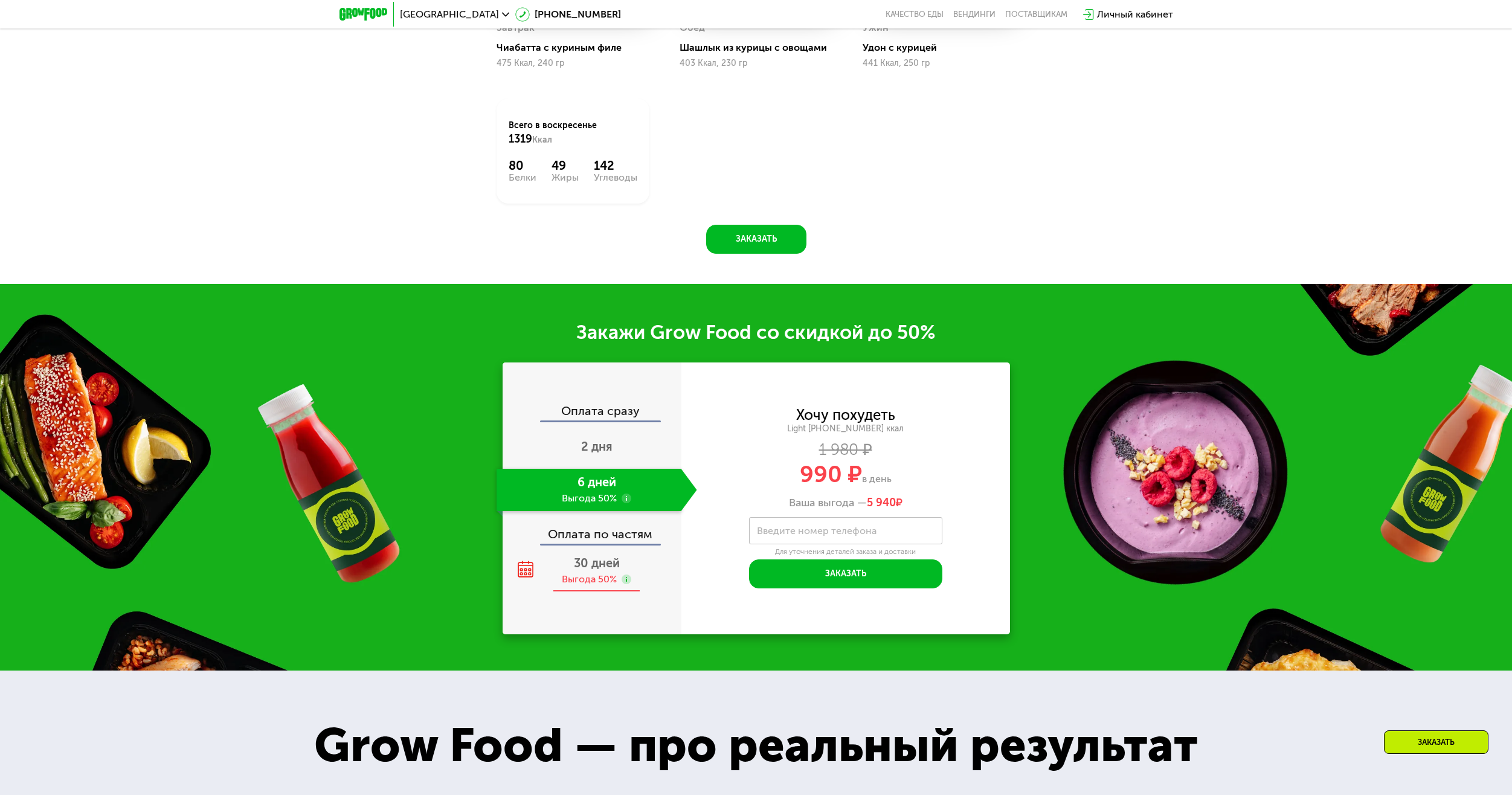
click at [598, 567] on span "30 дней" at bounding box center [597, 563] width 46 height 15
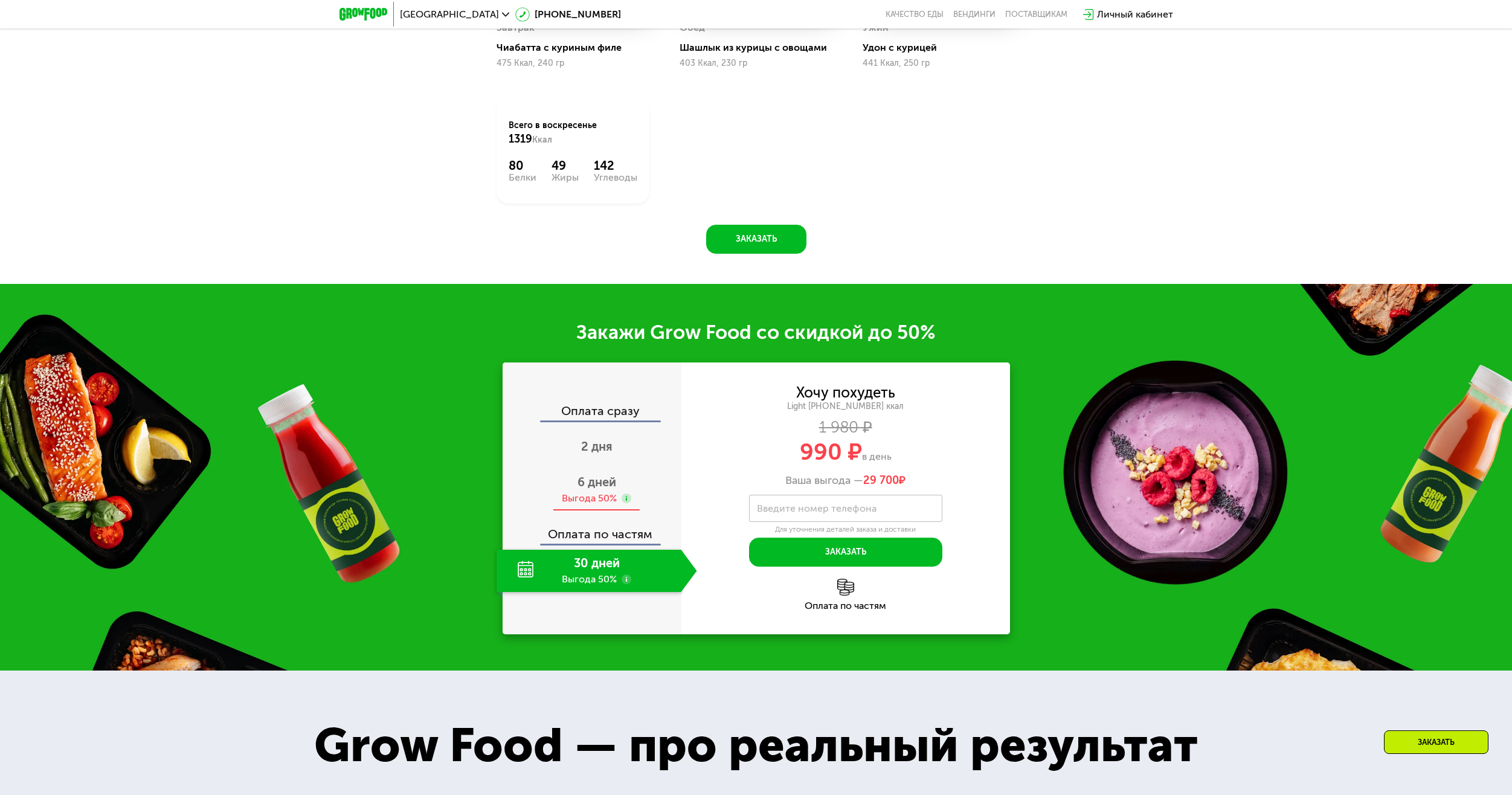
click at [593, 483] on span "6 дней" at bounding box center [596, 483] width 38 height 15
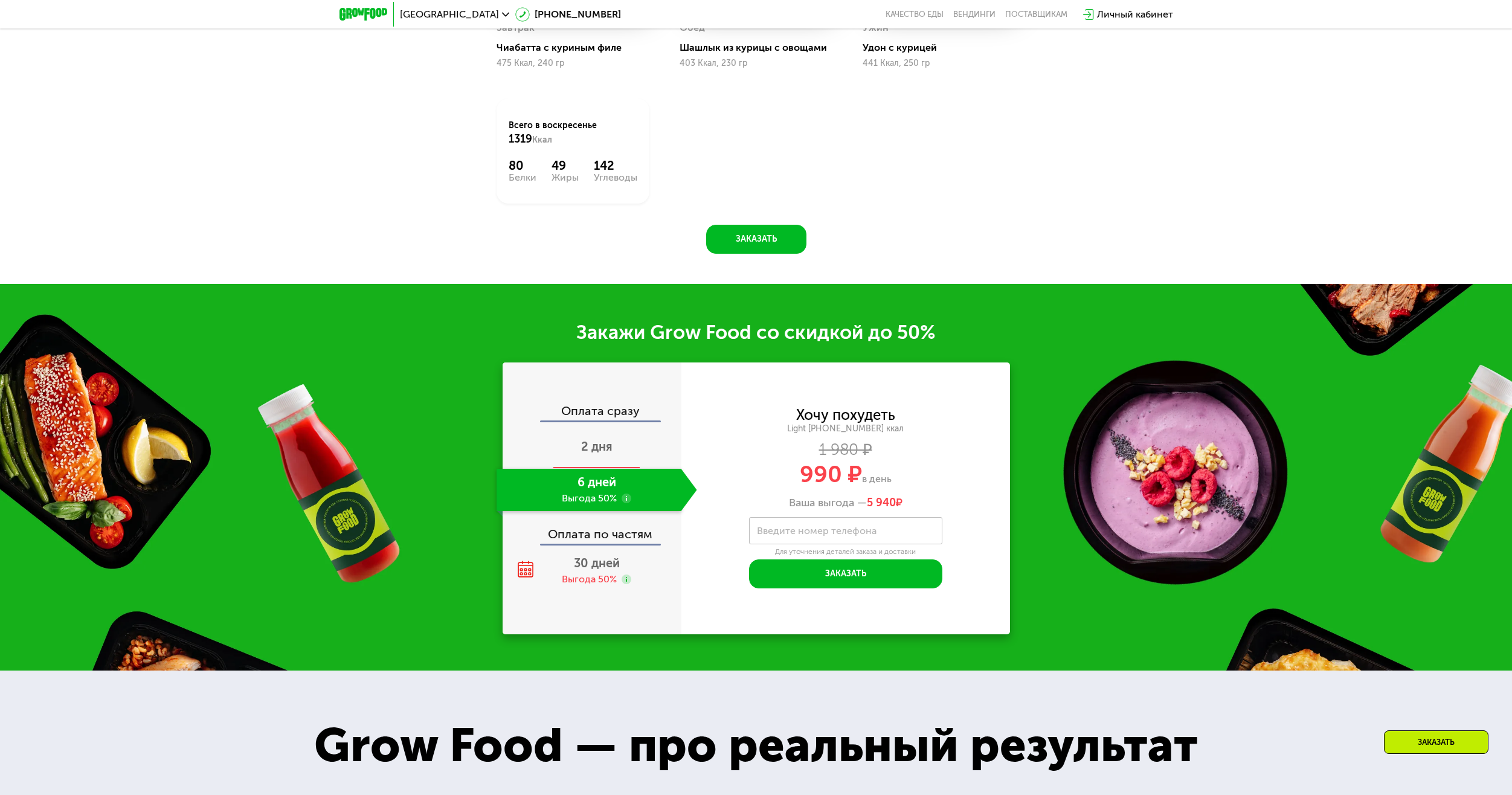
click at [611, 452] on span "2 дня" at bounding box center [597, 447] width 32 height 15
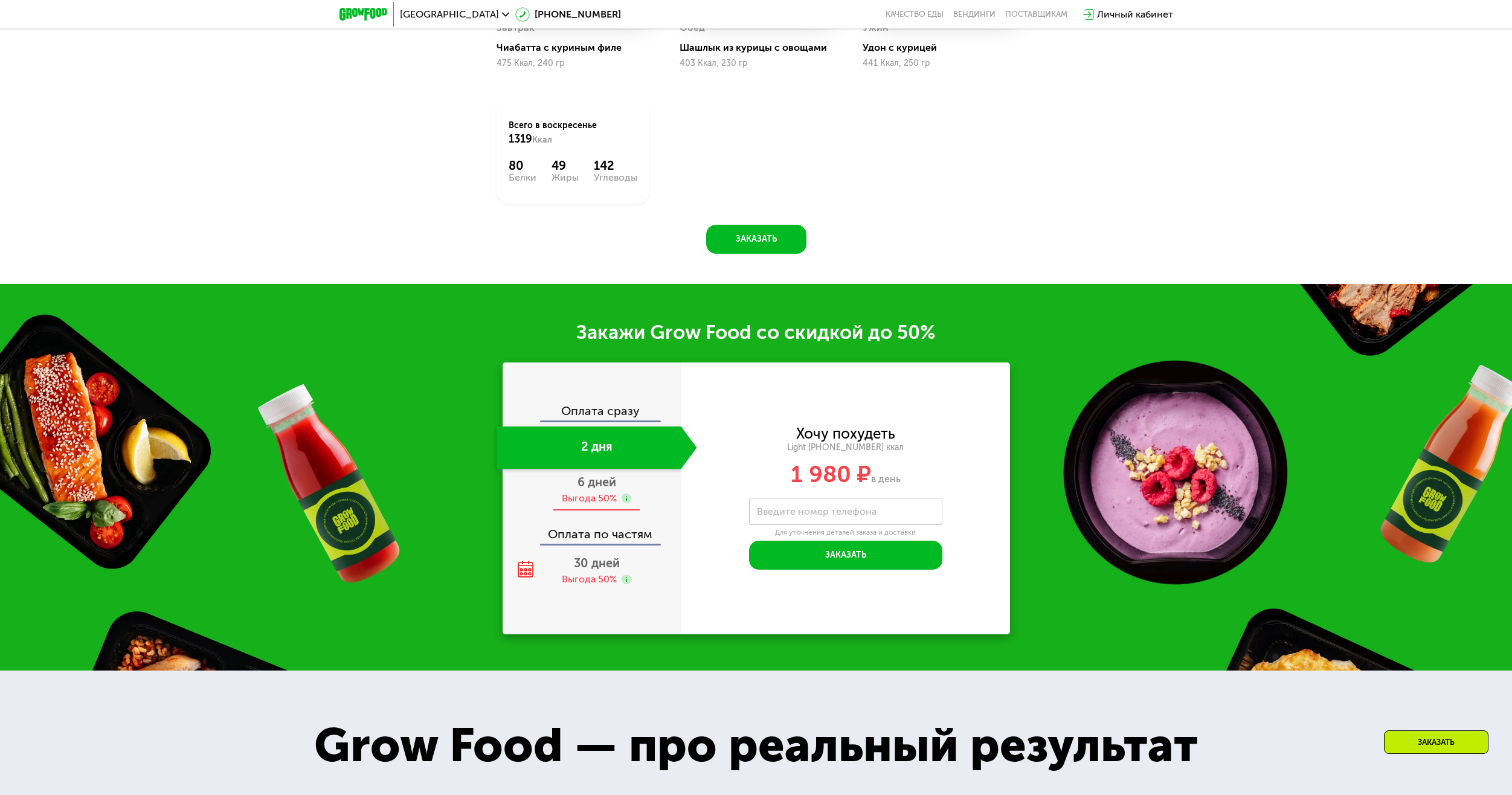
click at [600, 497] on div "Выгода 50%" at bounding box center [589, 499] width 55 height 13
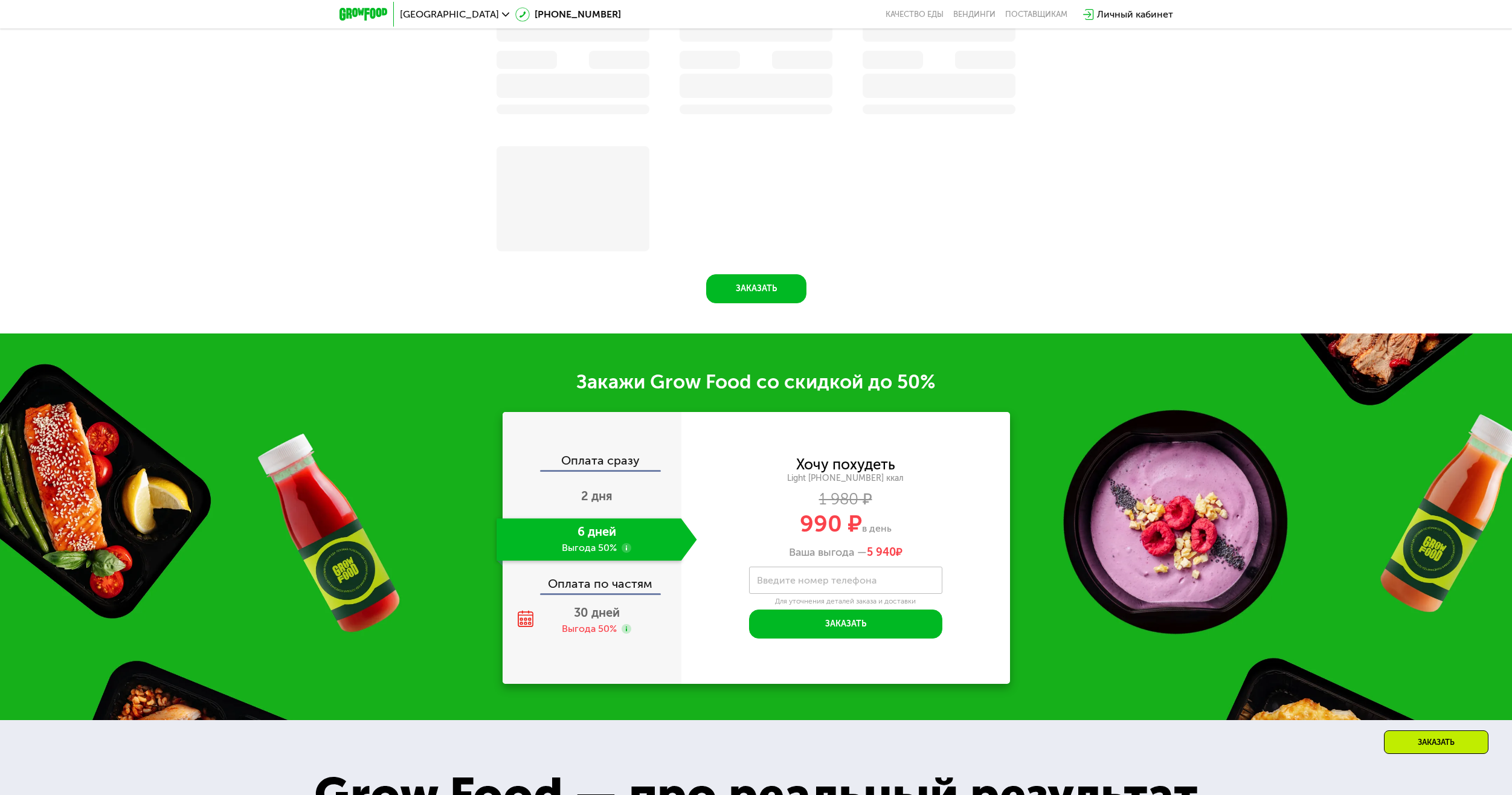
scroll to position [1692, 0]
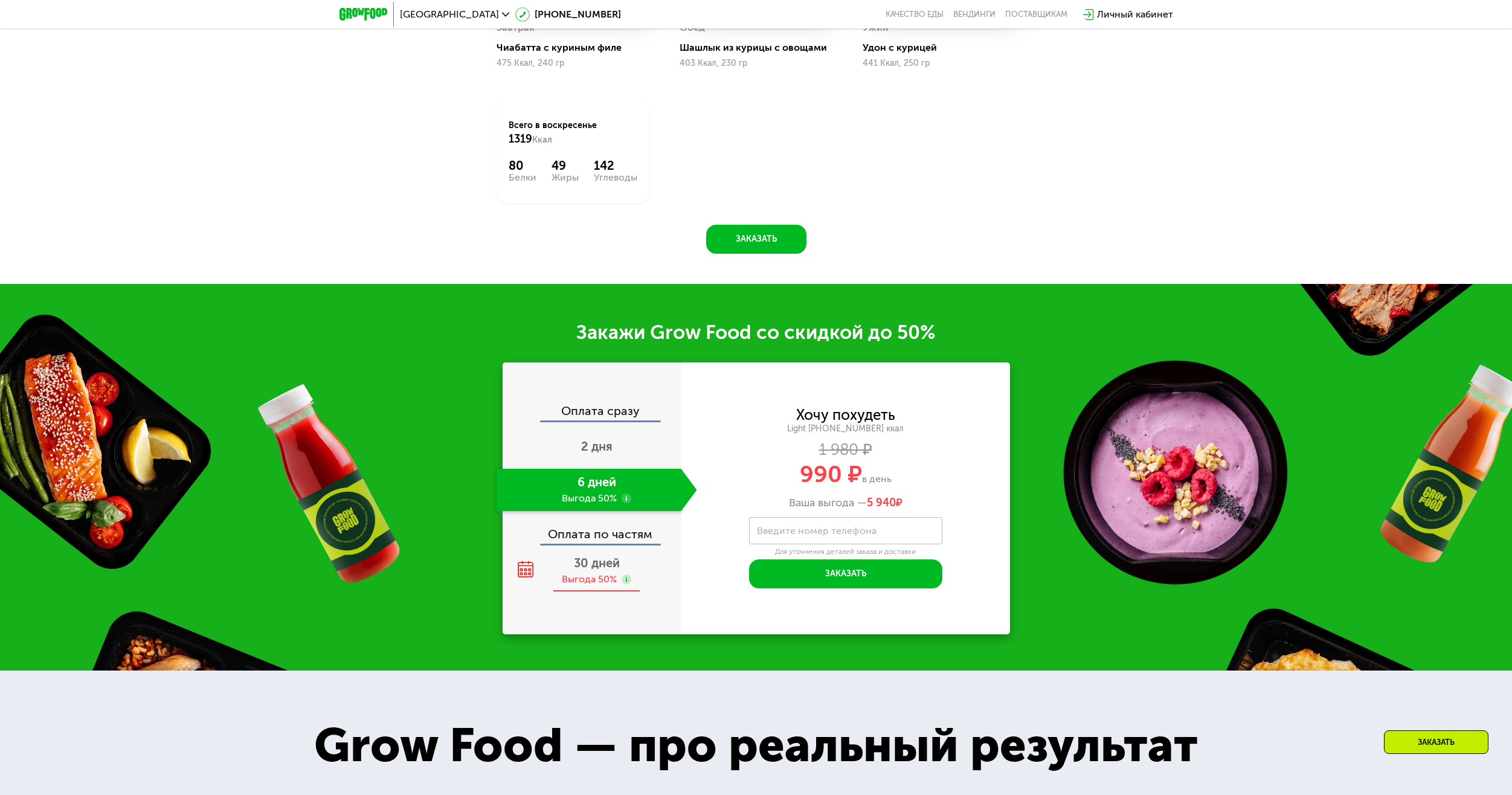
click at [591, 576] on div "30 дней Выгода 50%" at bounding box center [597, 571] width 201 height 42
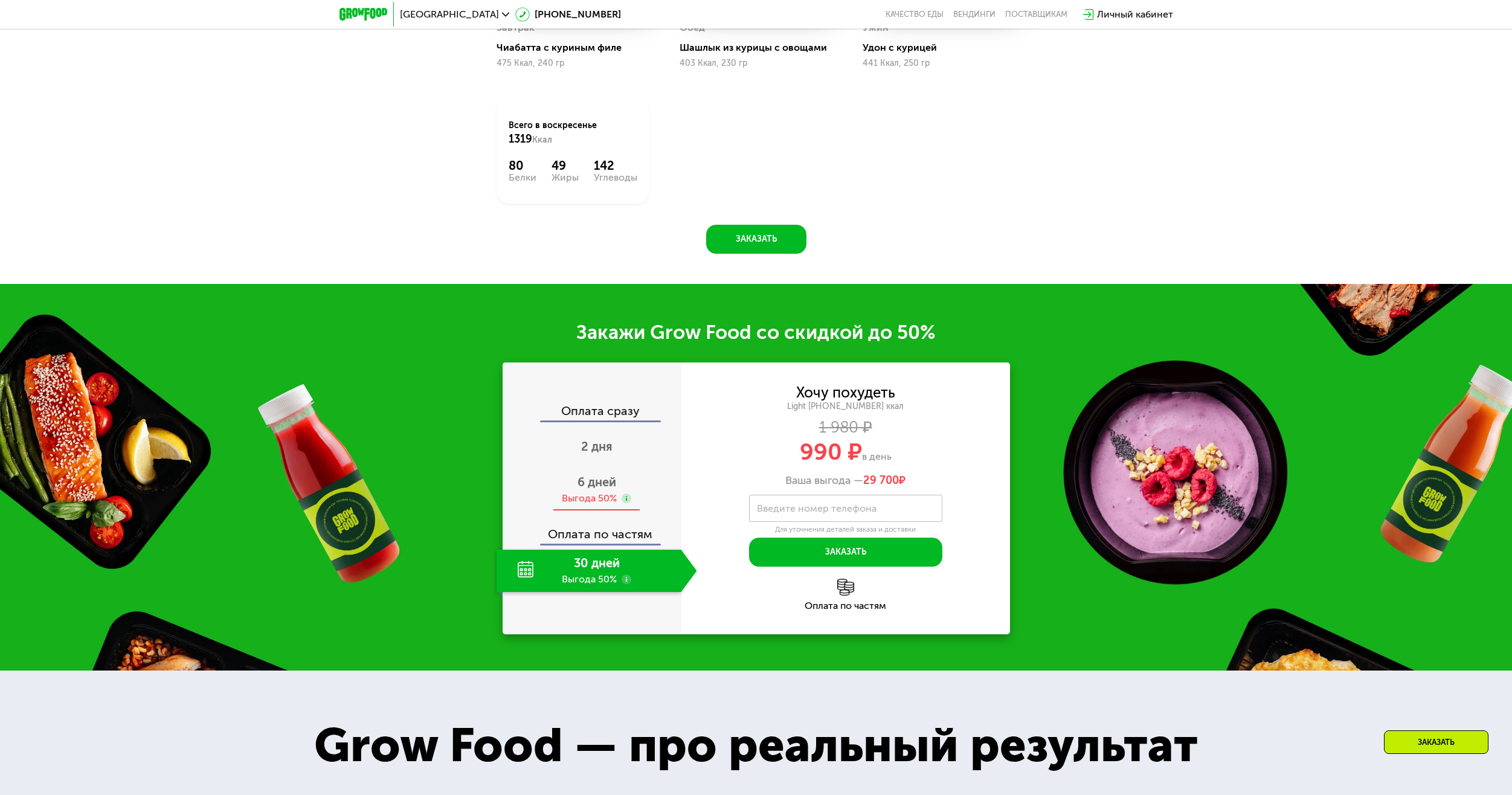
click at [604, 489] on span "6 дней" at bounding box center [596, 483] width 38 height 15
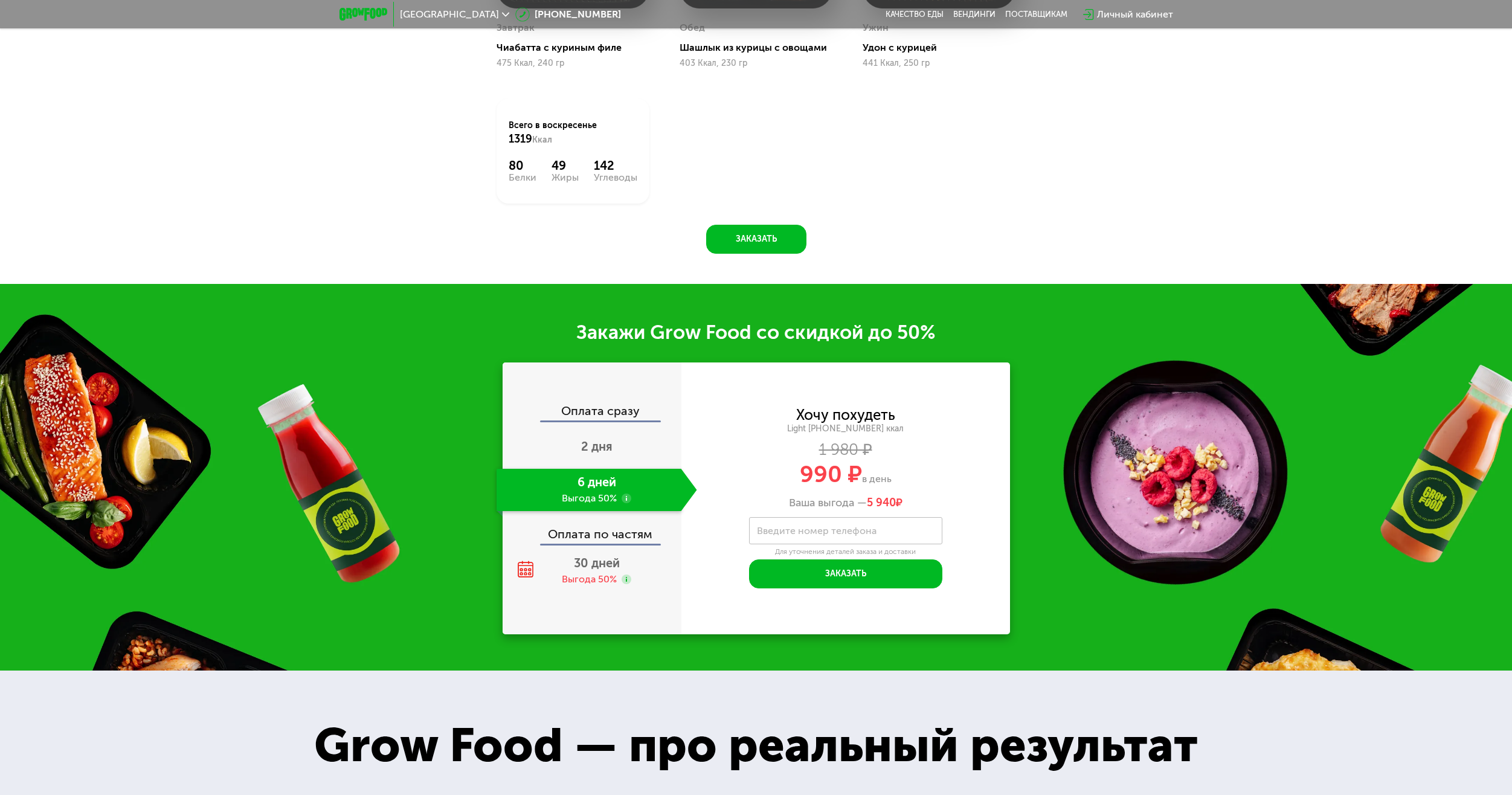
scroll to position [0, 0]
